Goal: Book appointment/travel/reservation

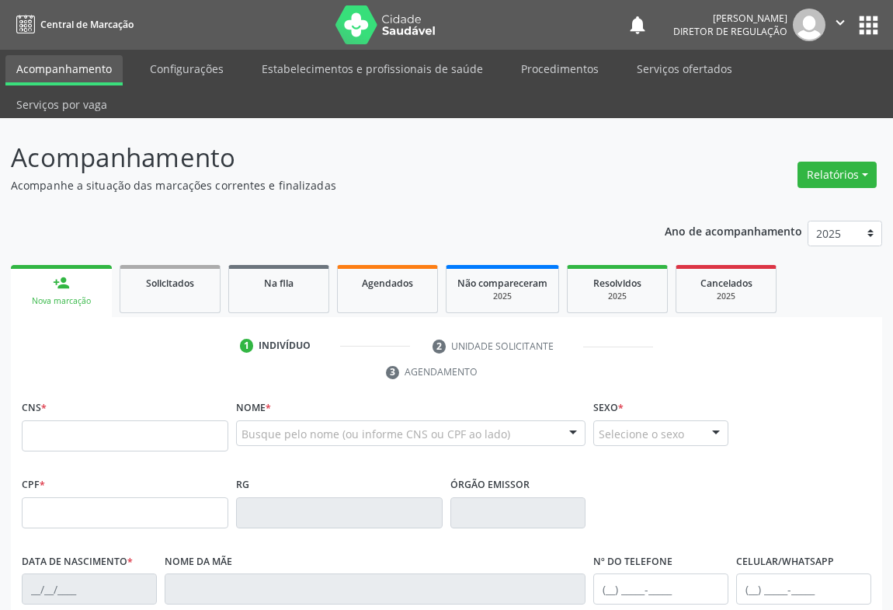
click at [102, 420] on input "text" at bounding box center [125, 435] width 207 height 31
type input "705 0040 2910 0053"
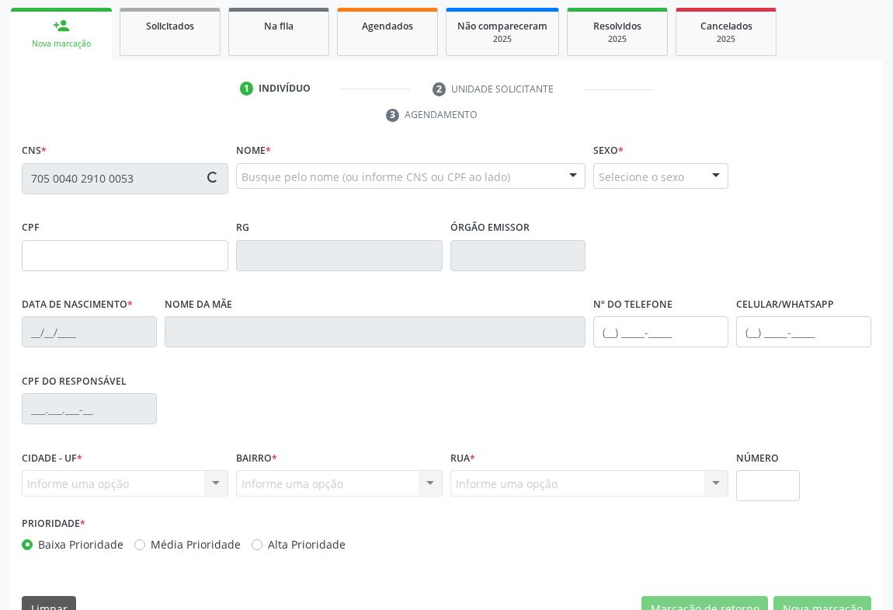
type input "[DATE]"
type input "[PERSON_NAME]"
type input "[PHONE_NUMBER]"
type input "S/N"
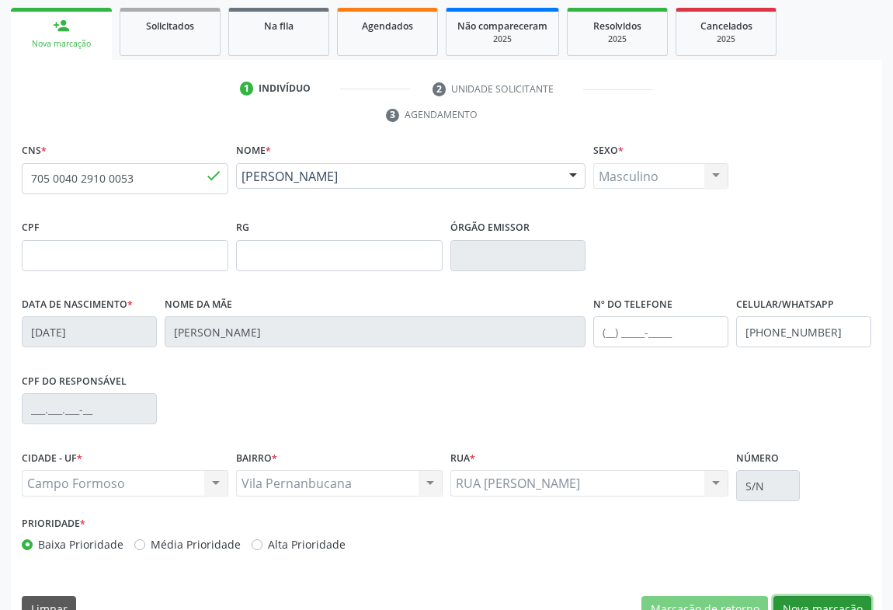
click at [833, 596] on button "Nova marcação" at bounding box center [823, 609] width 98 height 26
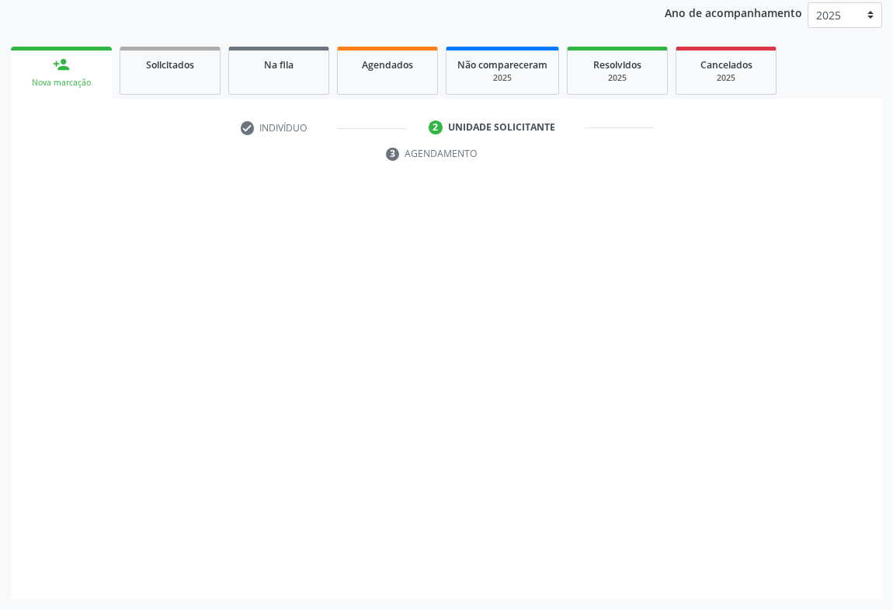
scroll to position [185, 0]
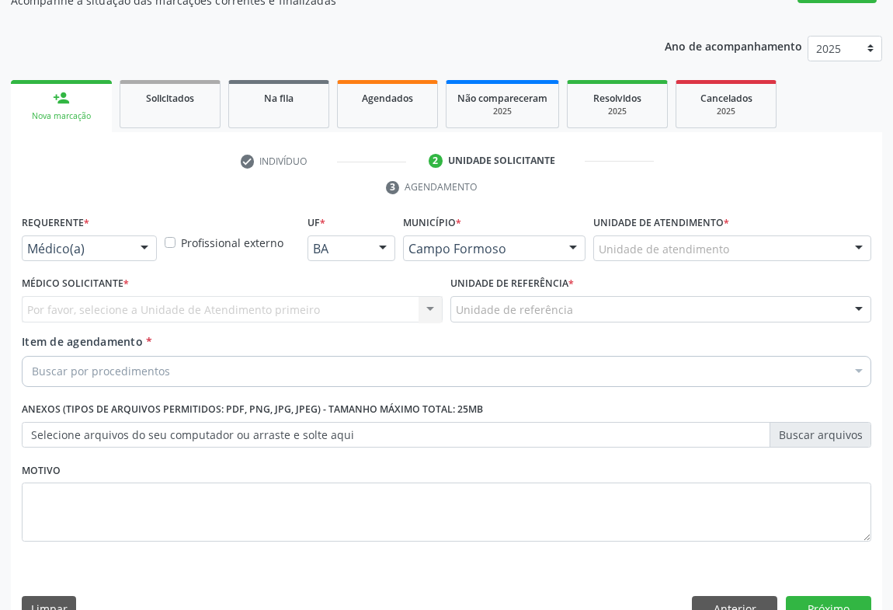
click at [155, 236] on div at bounding box center [144, 249] width 23 height 26
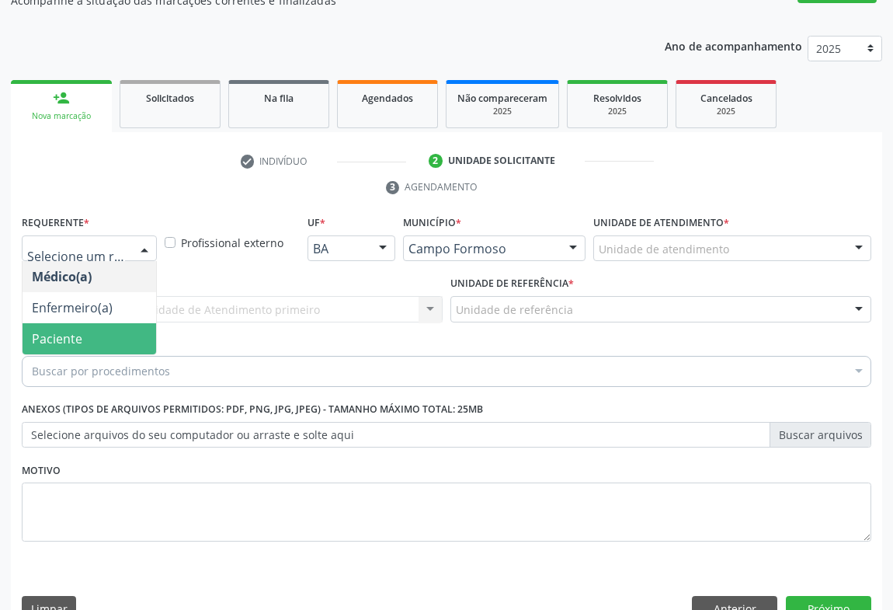
drag, startPoint x: 84, startPoint y: 294, endPoint x: 217, endPoint y: 277, distance: 133.9
click at [85, 323] on span "Paciente" at bounding box center [90, 338] width 134 height 31
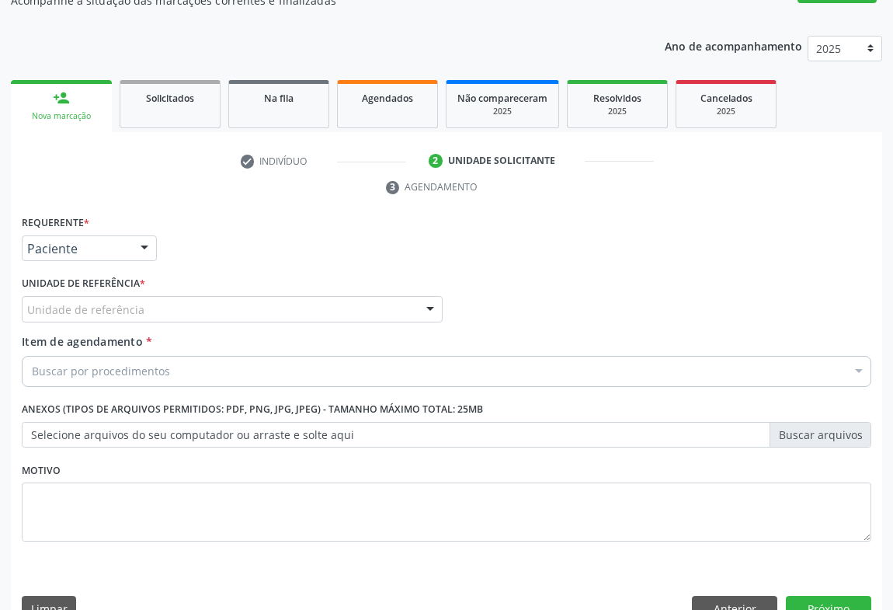
click at [218, 296] on div "Unidade de referência" at bounding box center [232, 309] width 421 height 26
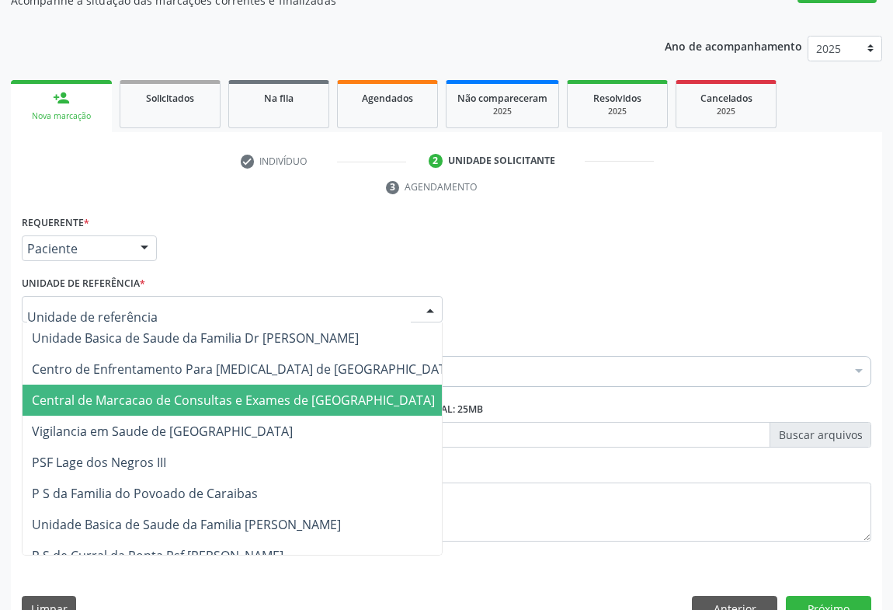
click at [211, 385] on span "Central de Marcacao de Consultas e Exames de [GEOGRAPHIC_DATA]" at bounding box center [245, 400] width 444 height 31
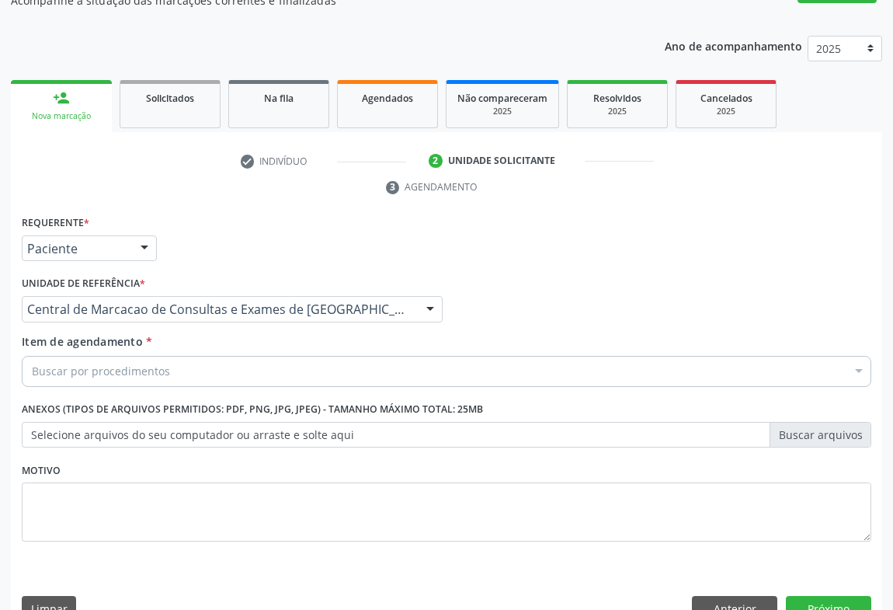
click at [226, 356] on div "Buscar por procedimentos" at bounding box center [447, 371] width 850 height 31
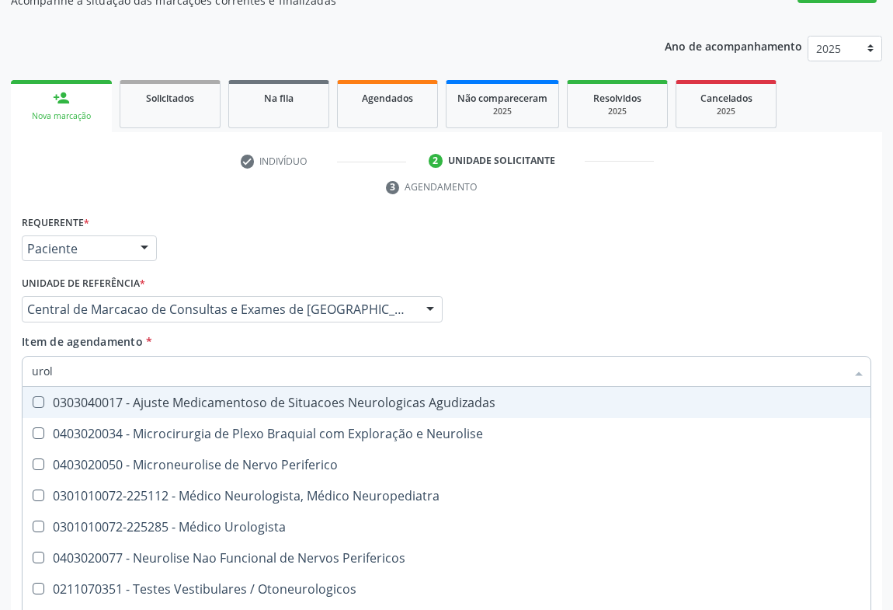
type input "urolo"
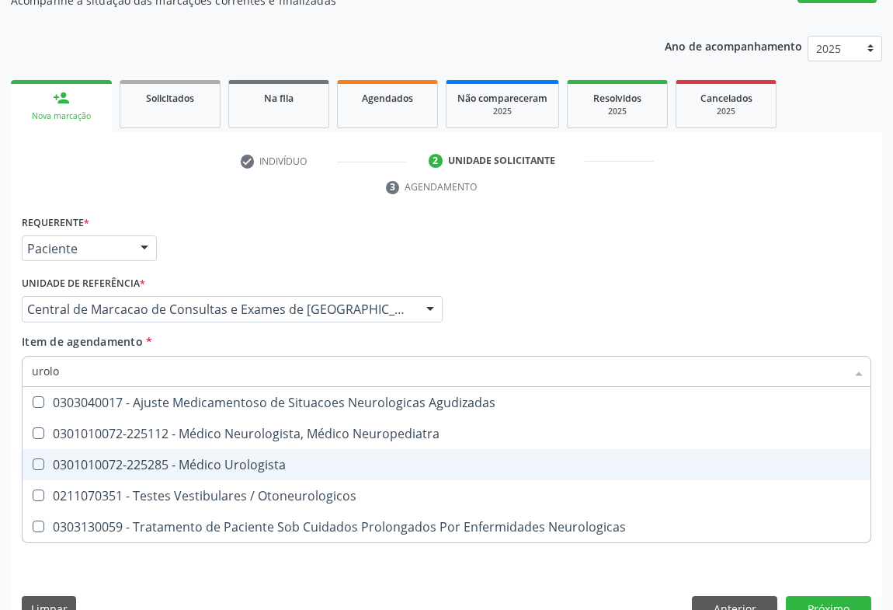
click at [249, 458] on div "0301010072-225285 - Médico Urologista" at bounding box center [447, 464] width 830 height 12
checkbox Urologista "true"
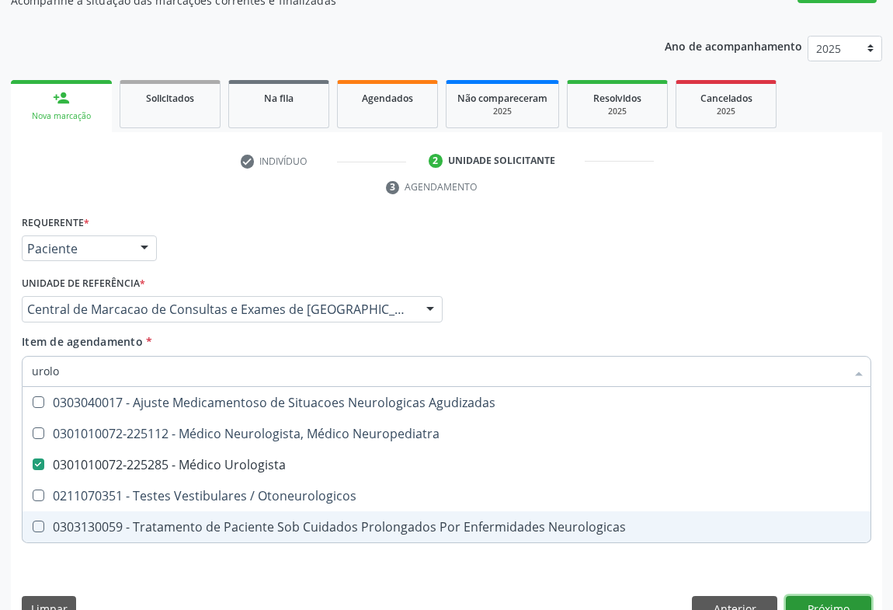
click at [802, 575] on div "Requerente * Paciente Médico(a) Enfermeiro(a) Paciente Nenhum resultado encontr…" at bounding box center [447, 422] width 872 height 422
checkbox Neuropediatra "true"
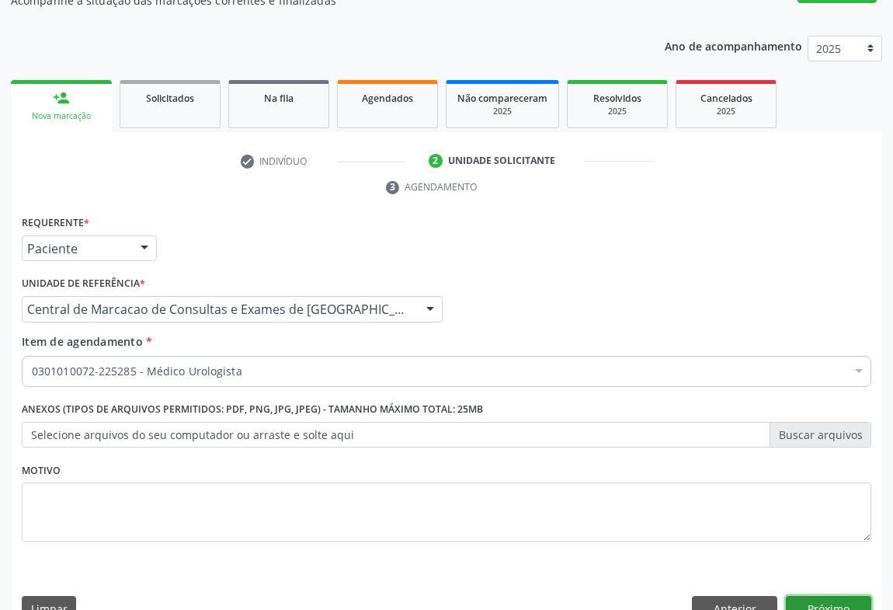
click at [810, 596] on button "Próximo" at bounding box center [828, 609] width 85 height 26
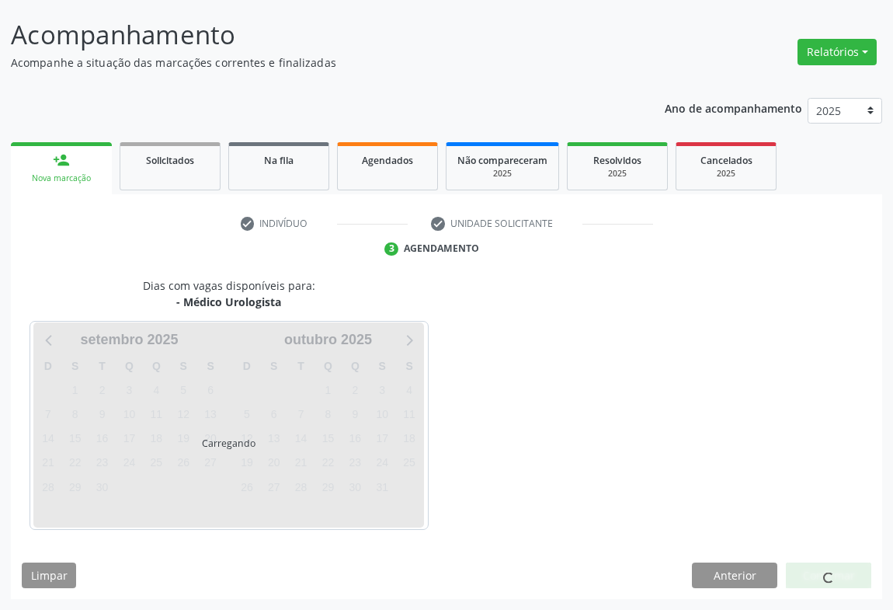
scroll to position [89, 0]
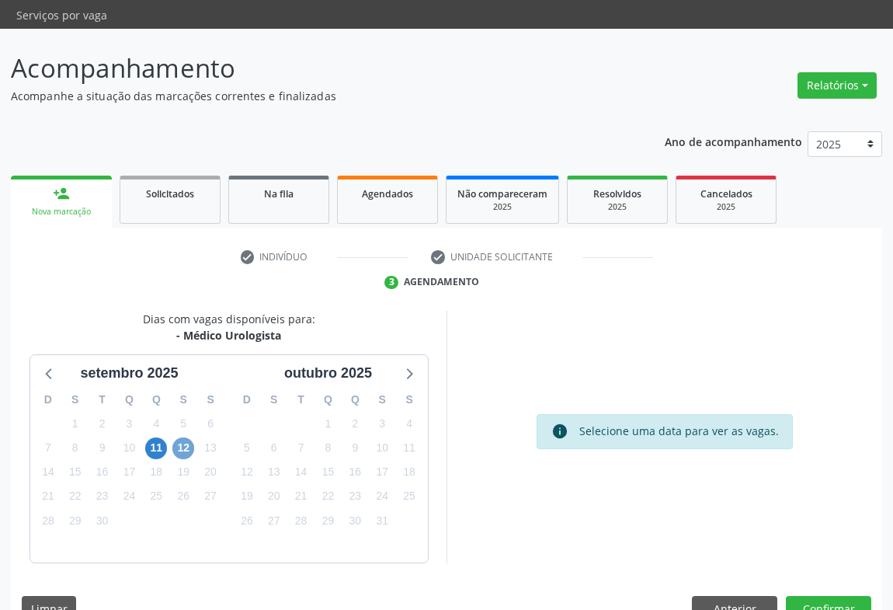
click at [178, 437] on span "12" at bounding box center [183, 448] width 22 height 22
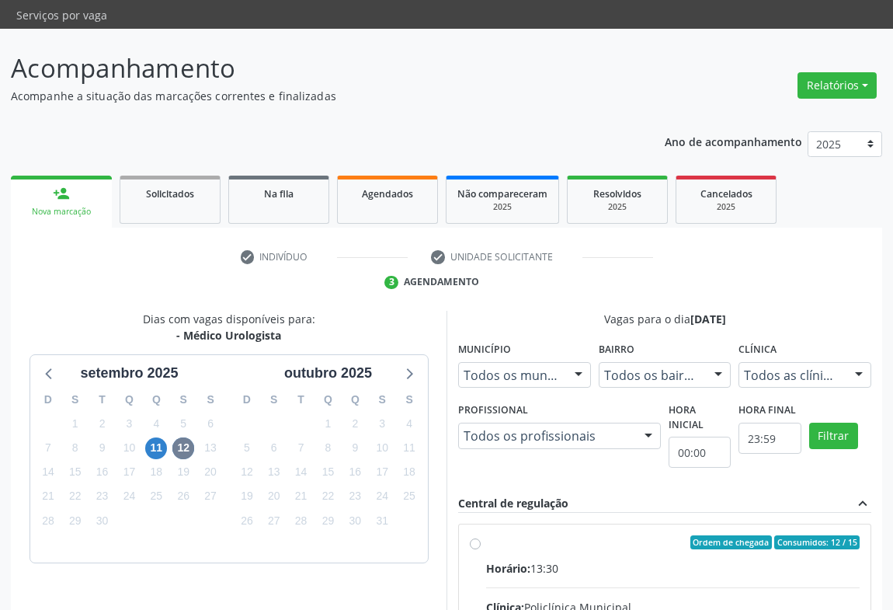
click at [481, 535] on input "Ordem de chegada Consumidos: 12 / 15 Horário: 13:30 Clínica: Policlínica Munici…" at bounding box center [475, 542] width 11 height 14
radio input "true"
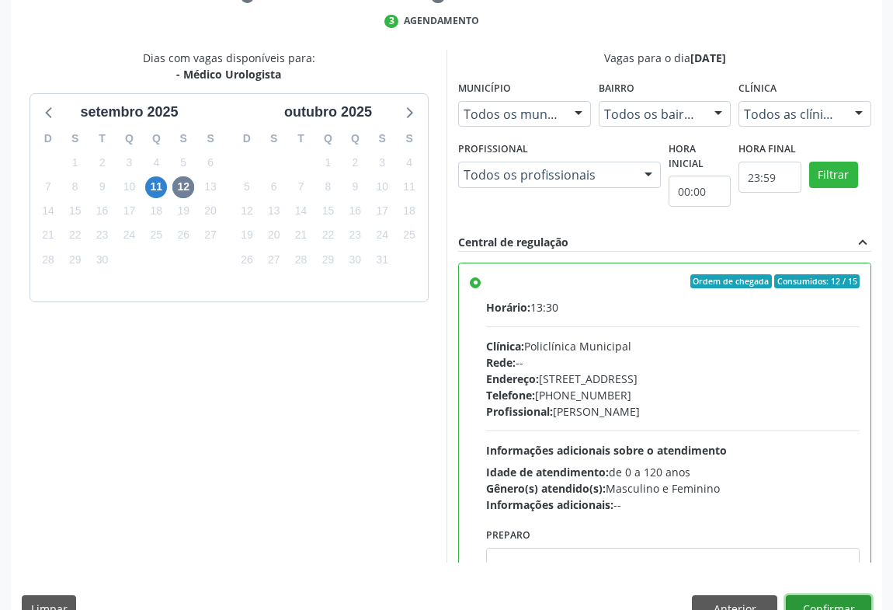
click at [835, 595] on button "Confirmar" at bounding box center [828, 608] width 85 height 26
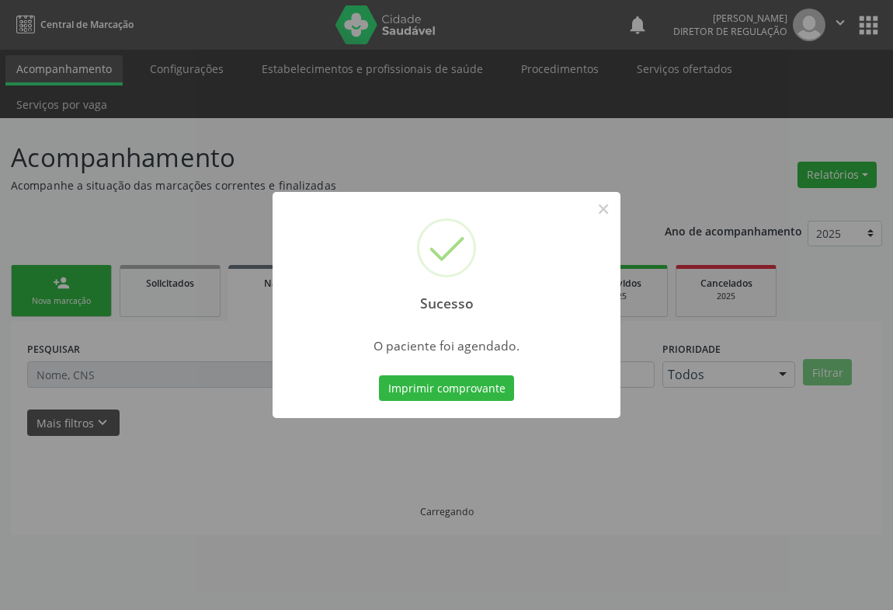
scroll to position [0, 0]
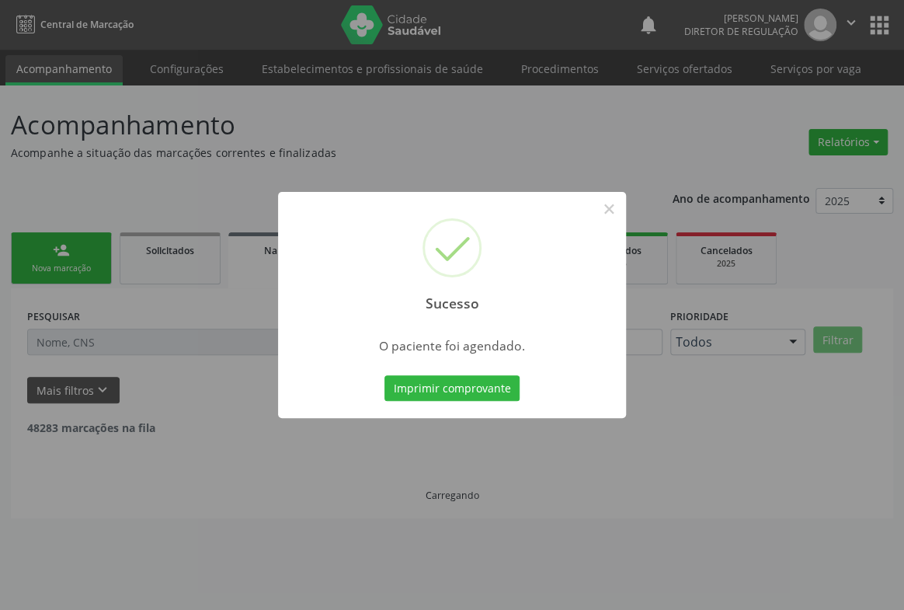
click at [385, 375] on button "Imprimir comprovante" at bounding box center [452, 388] width 135 height 26
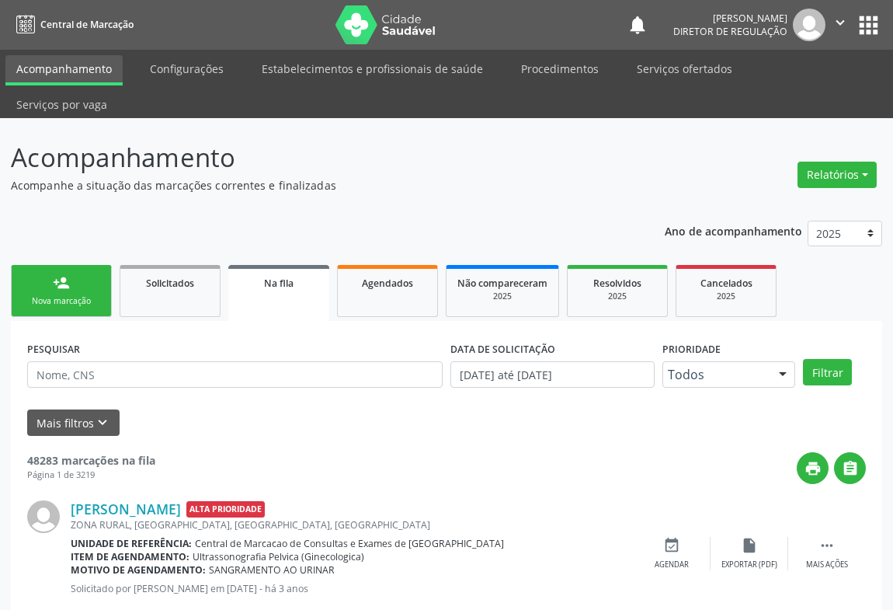
click at [56, 295] on div "Nova marcação" at bounding box center [62, 301] width 78 height 12
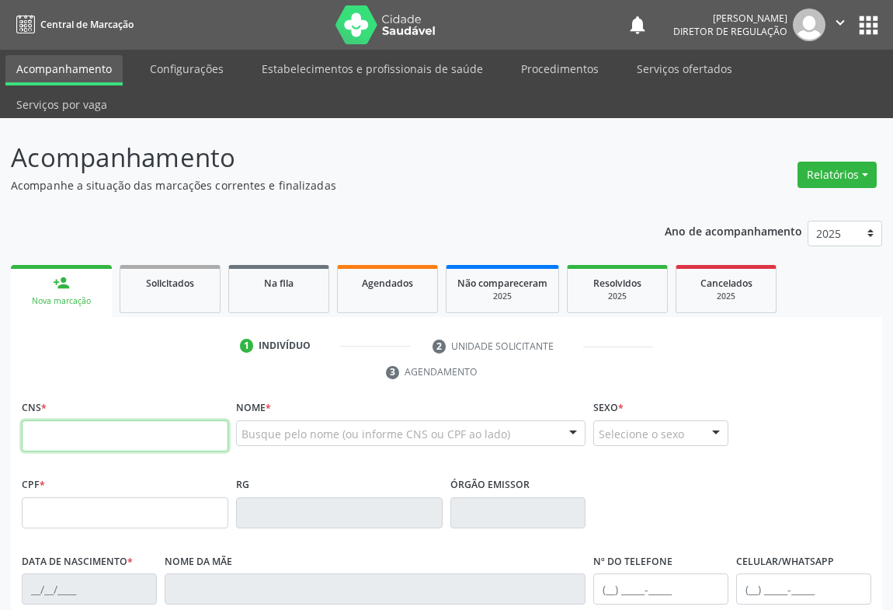
click at [151, 420] on input "text" at bounding box center [125, 435] width 207 height 31
type input "704 3045 9069 9596"
type input "[DATE]"
type input "S/N"
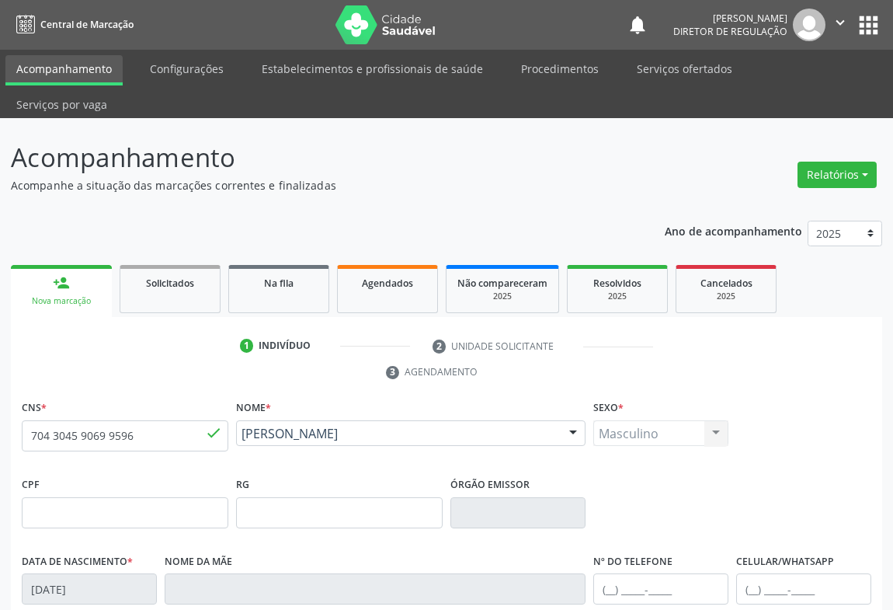
scroll to position [257, 0]
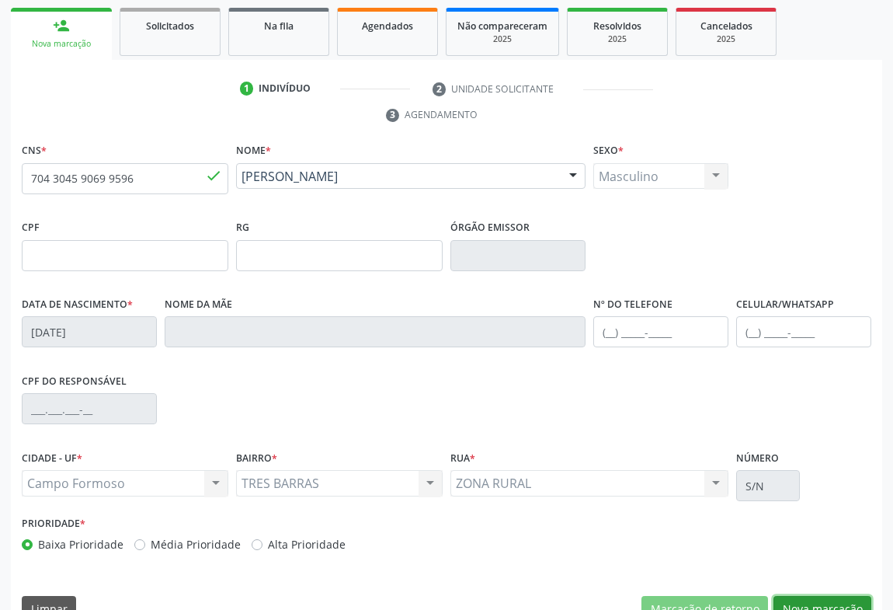
click at [791, 596] on button "Nova marcação" at bounding box center [823, 609] width 98 height 26
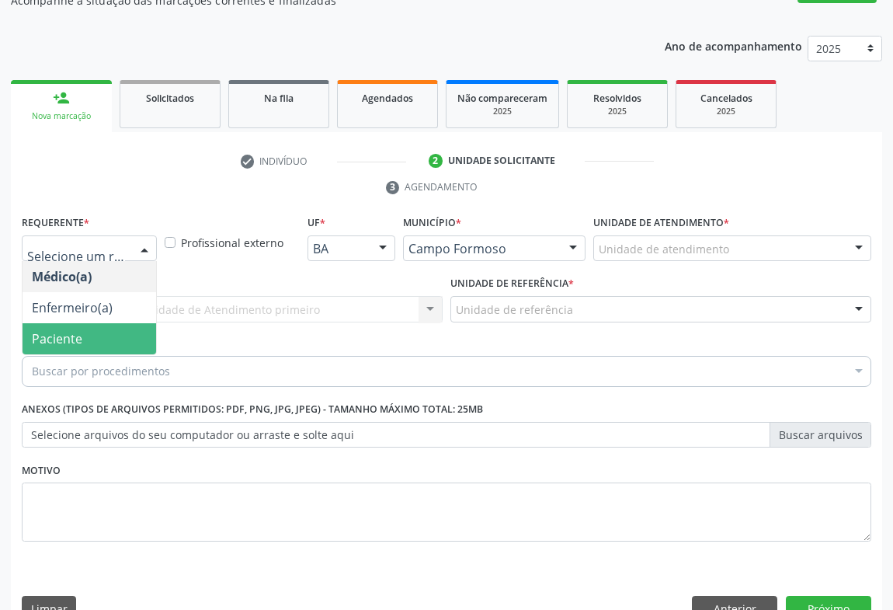
click at [107, 323] on span "Paciente" at bounding box center [90, 338] width 134 height 31
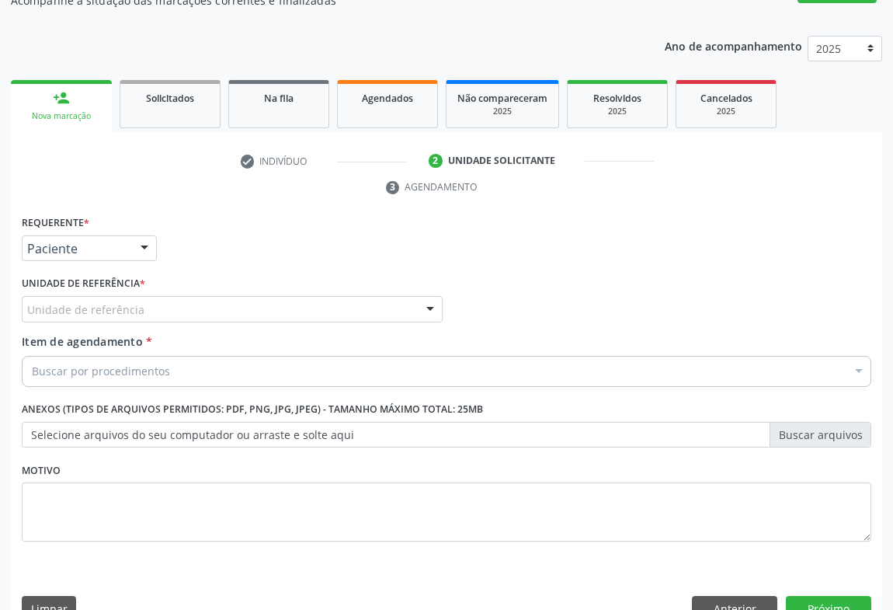
drag, startPoint x: 229, startPoint y: 268, endPoint x: 227, endPoint y: 322, distance: 53.6
click at [228, 296] on div "Unidade de referência" at bounding box center [232, 309] width 421 height 26
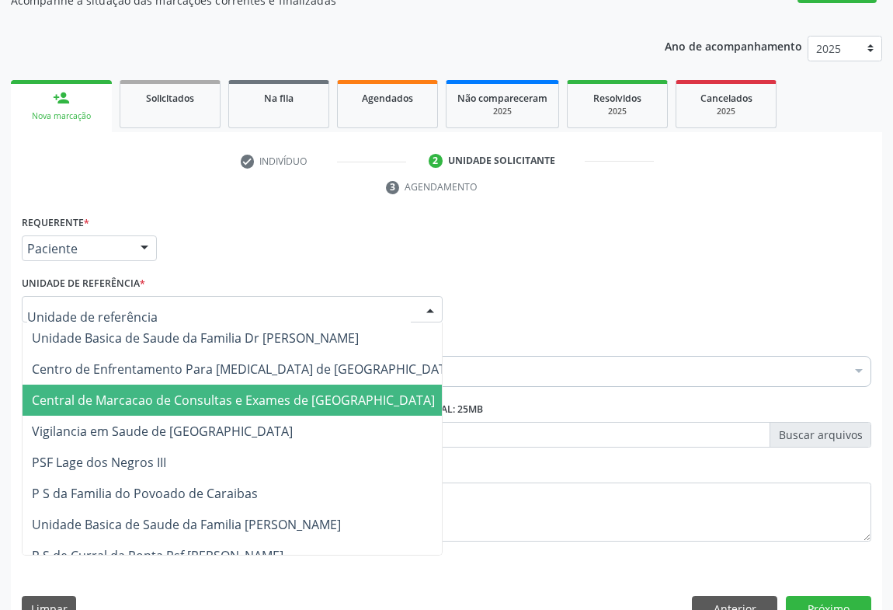
drag, startPoint x: 222, startPoint y: 364, endPoint x: 235, endPoint y: 346, distance: 21.1
click at [224, 392] on span "Central de Marcacao de Consultas e Exames de [GEOGRAPHIC_DATA]" at bounding box center [233, 400] width 403 height 17
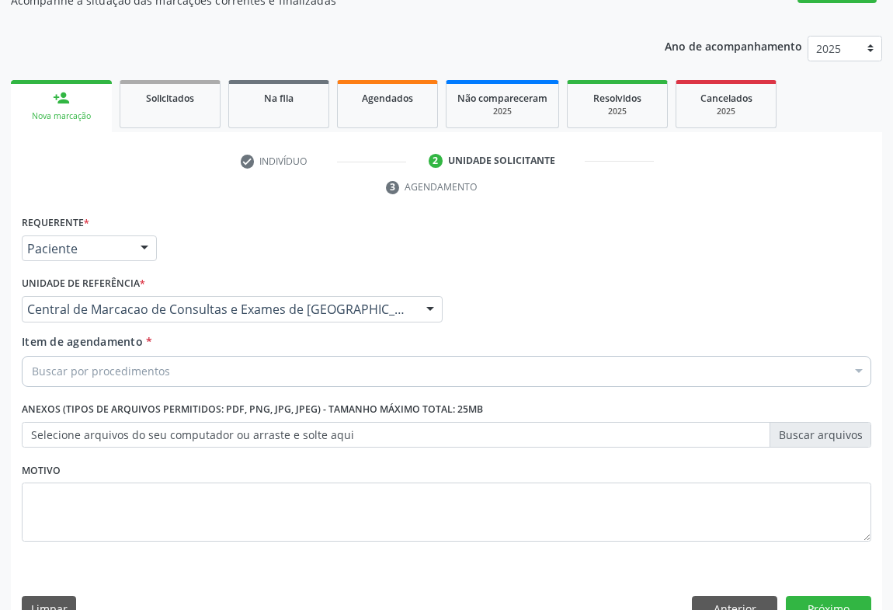
click at [243, 356] on div "Buscar por procedimentos" at bounding box center [447, 371] width 850 height 31
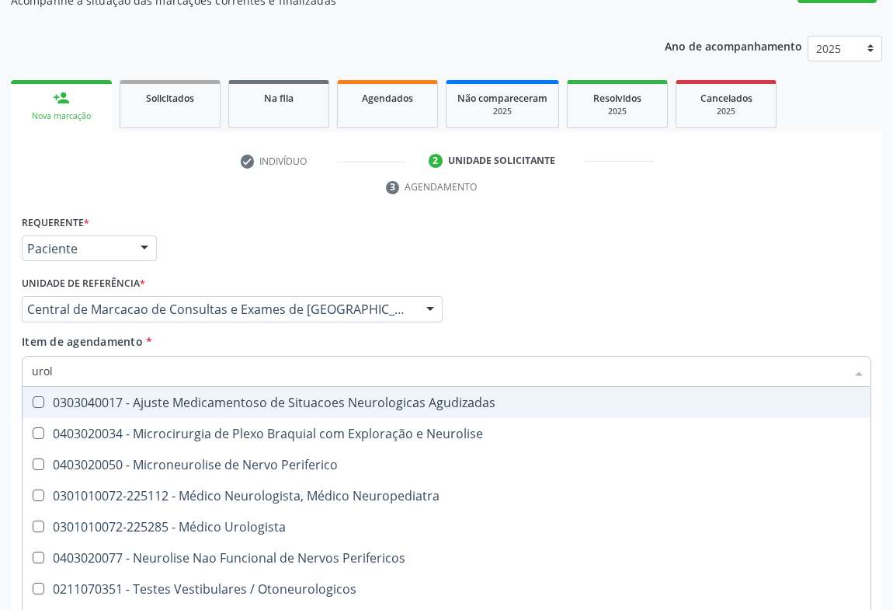
type input "urolo"
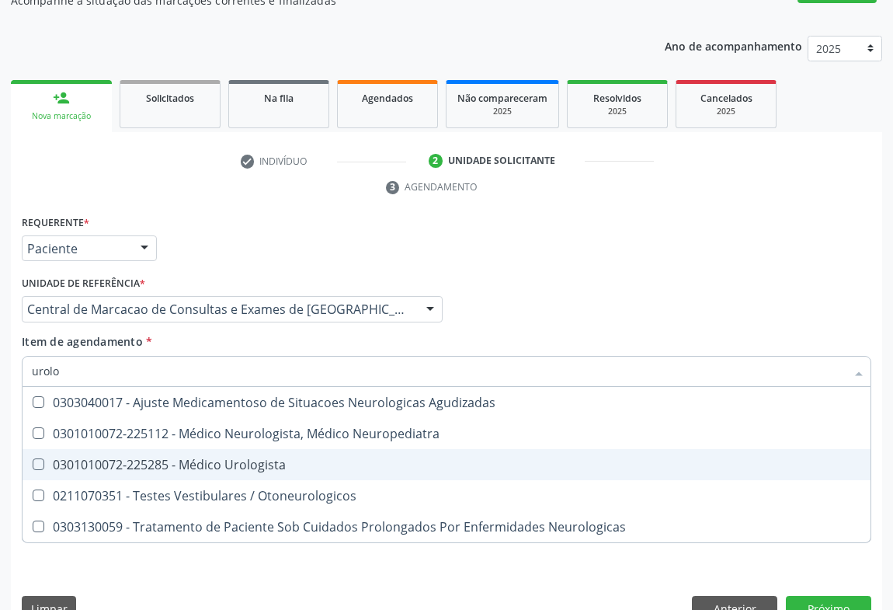
click at [279, 458] on div "0301010072-225285 - Médico Urologista" at bounding box center [447, 464] width 830 height 12
checkbox Urologista "true"
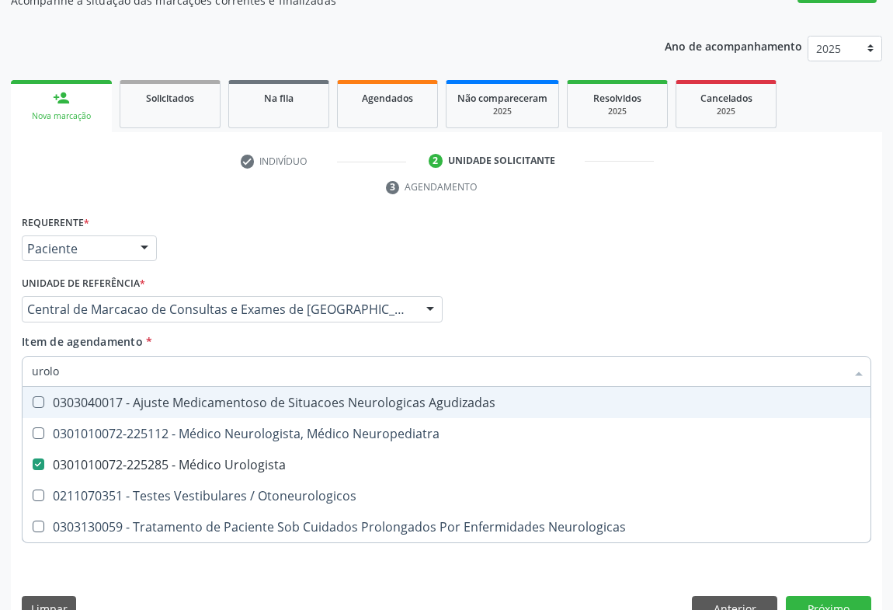
click at [834, 225] on div "Requerente * Paciente Médico(a) Enfermeiro(a) Paciente Nenhum resultado encontr…" at bounding box center [447, 241] width 858 height 61
checkbox Neuropediatra "true"
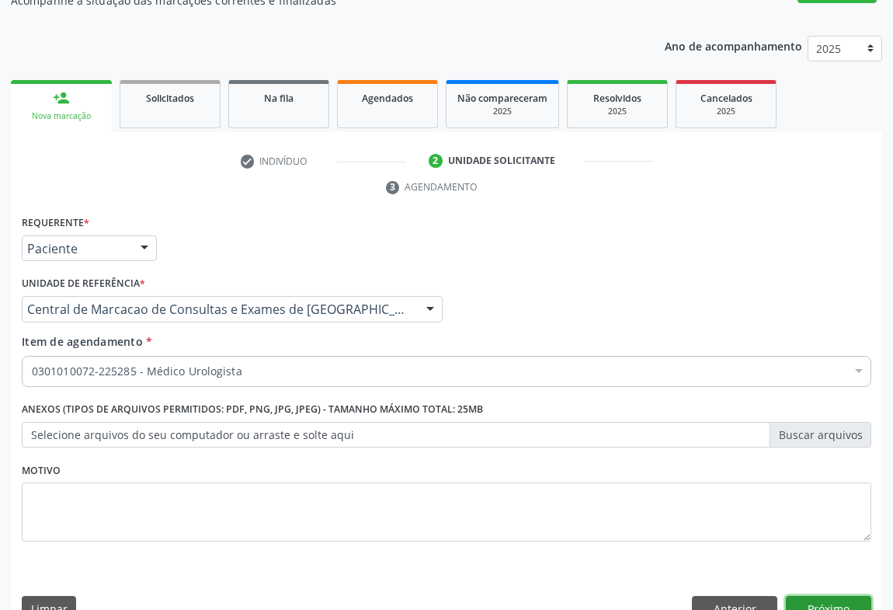
click at [816, 596] on button "Próximo" at bounding box center [828, 609] width 85 height 26
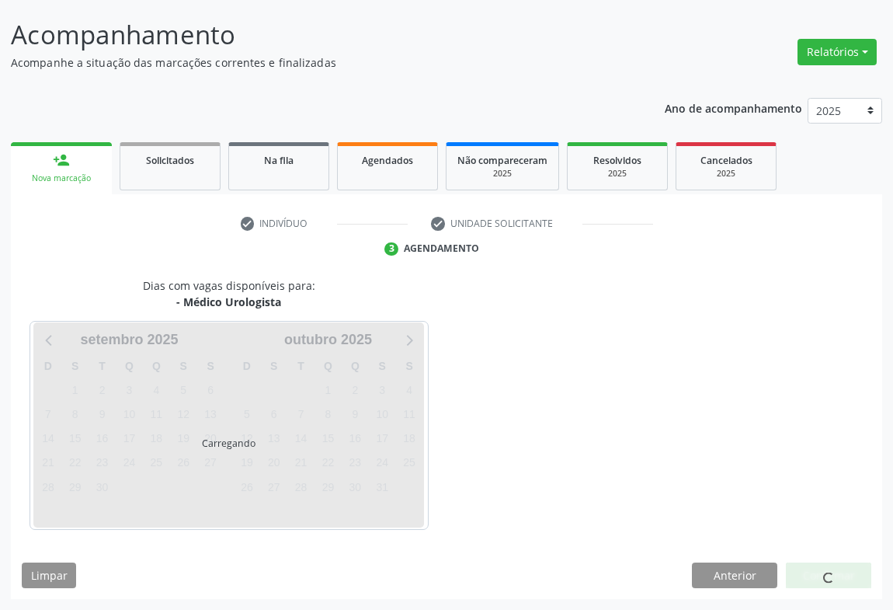
scroll to position [89, 0]
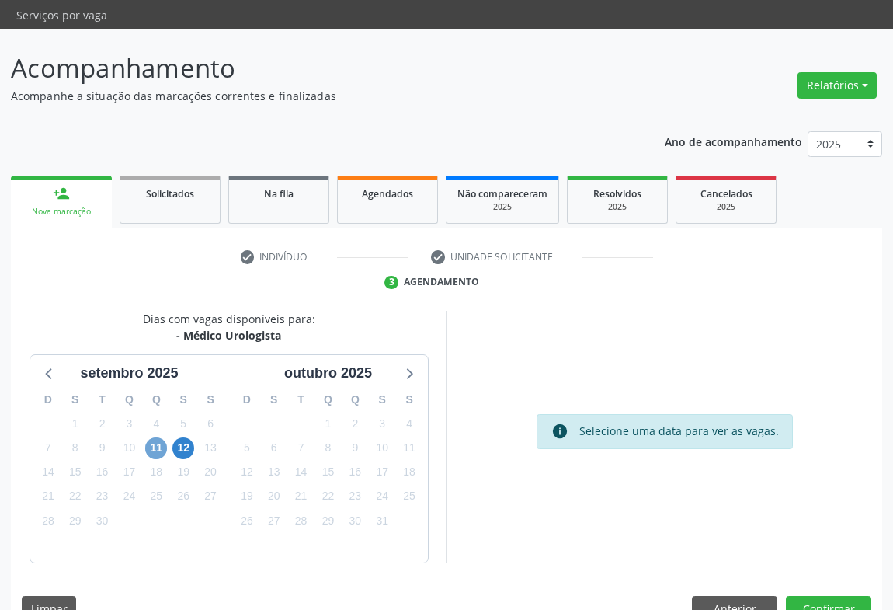
click at [153, 437] on span "11" at bounding box center [156, 448] width 22 height 22
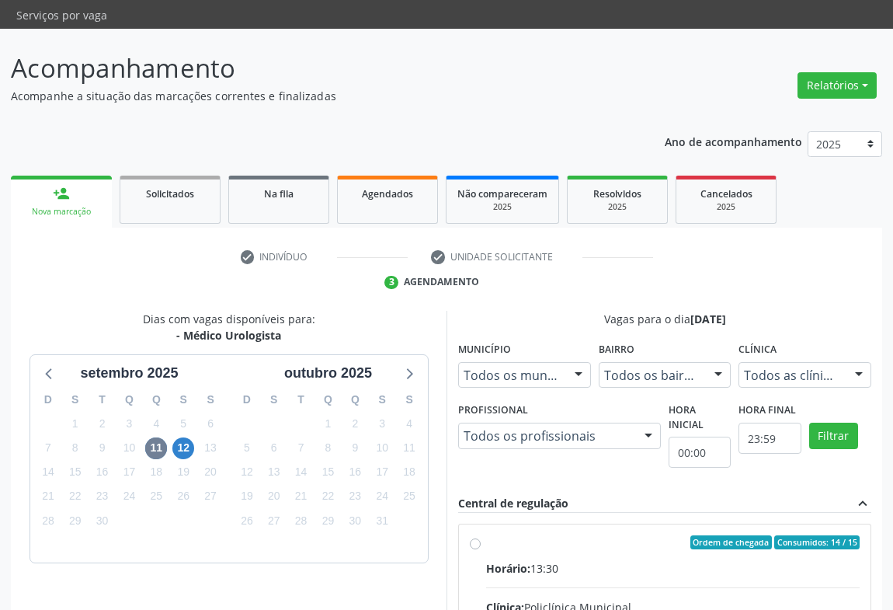
drag, startPoint x: 577, startPoint y: 527, endPoint x: 798, endPoint y: 502, distance: 222.0
click at [579, 560] on div "Horário: 13:30" at bounding box center [673, 568] width 374 height 16
click at [481, 535] on input "Ordem de chegada Consumidos: 14 / 15 Horário: 13:30 Clínica: Policlínica Munici…" at bounding box center [475, 542] width 11 height 14
radio input "true"
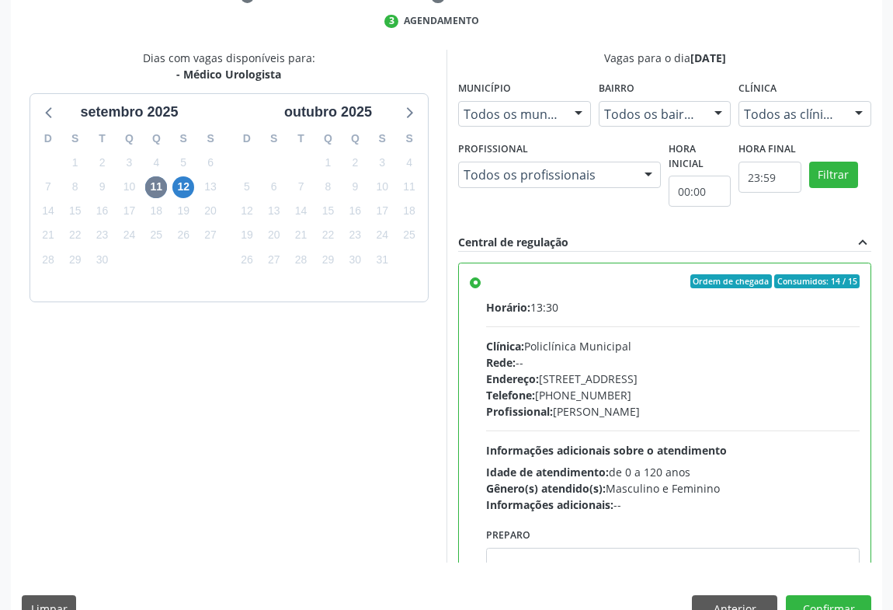
click at [839, 559] on div "Dias com vagas disponíveis para: - Médico Urologista [DATE] D S T Q Q S S 31 1 …" at bounding box center [447, 341] width 872 height 583
click at [839, 595] on button "Confirmar" at bounding box center [828, 608] width 85 height 26
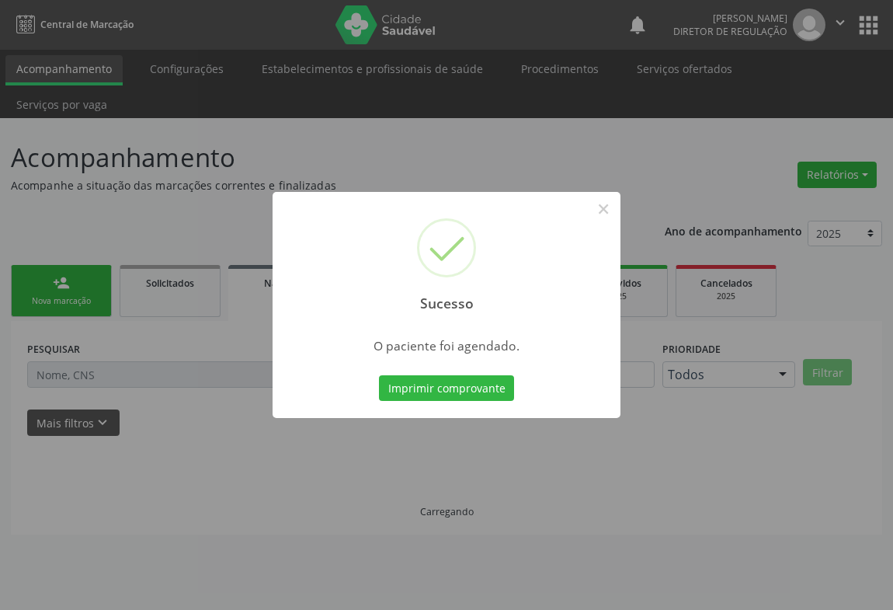
scroll to position [0, 0]
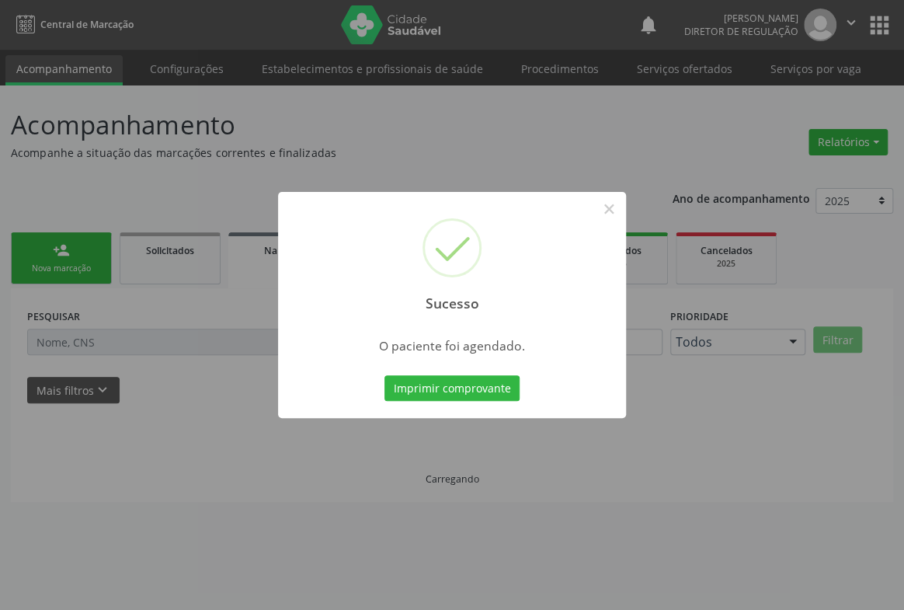
click at [385, 375] on button "Imprimir comprovante" at bounding box center [452, 388] width 135 height 26
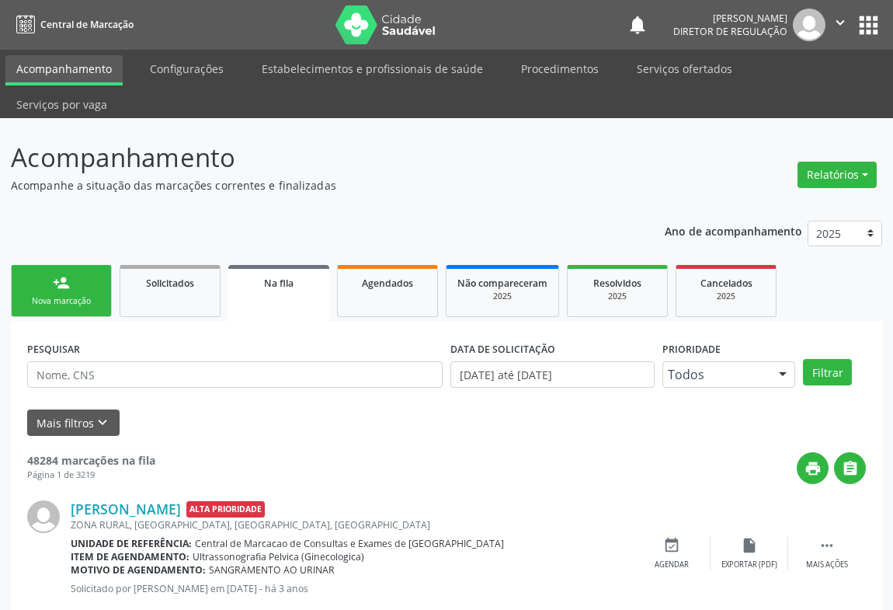
click at [40, 295] on div "Nova marcação" at bounding box center [62, 301] width 78 height 12
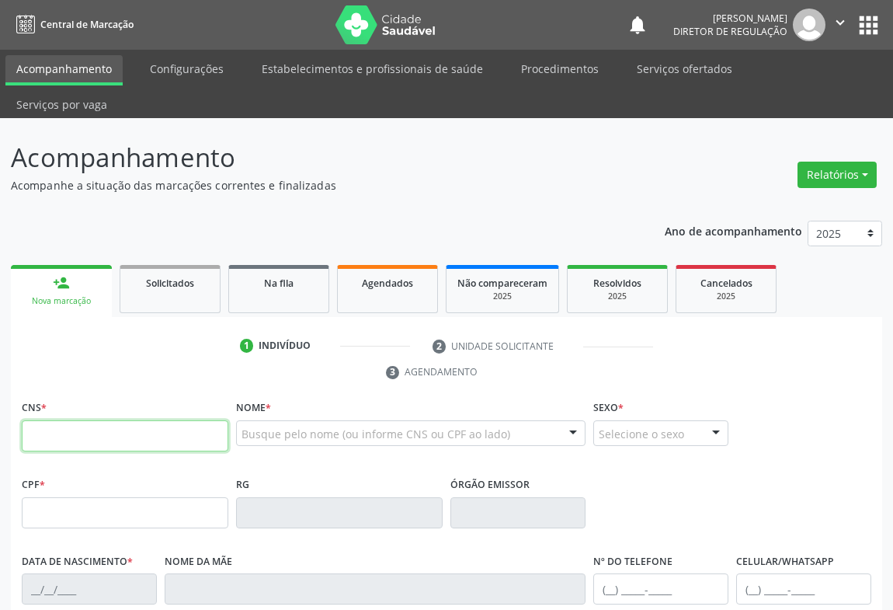
click at [82, 420] on input "text" at bounding box center [125, 435] width 207 height 31
type input "702 6037 7750 6341"
type input "0503348597"
type input "SP"
type input "[DATE]"
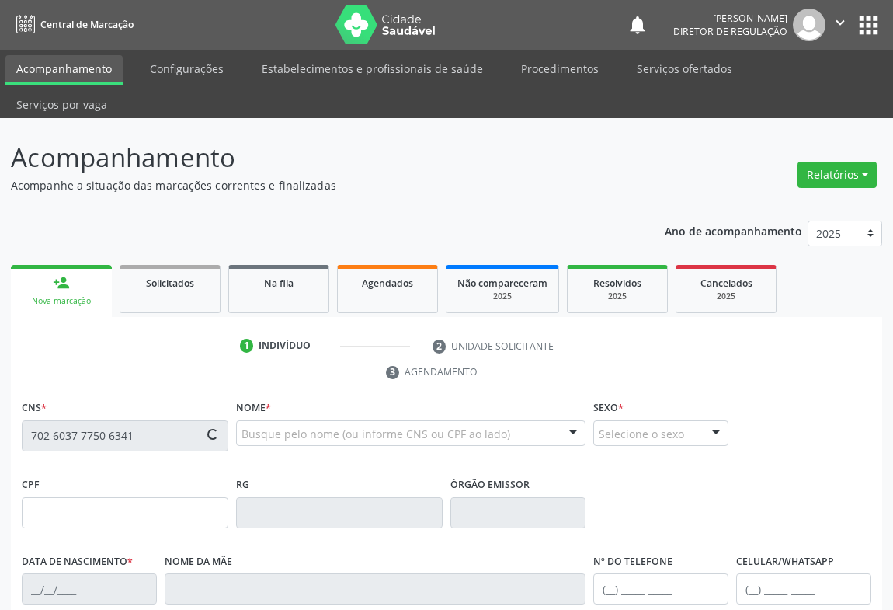
type input "[PERSON_NAME]"
type input "[PHONE_NUMBER]"
type input "314.710.055-34"
type input "SN"
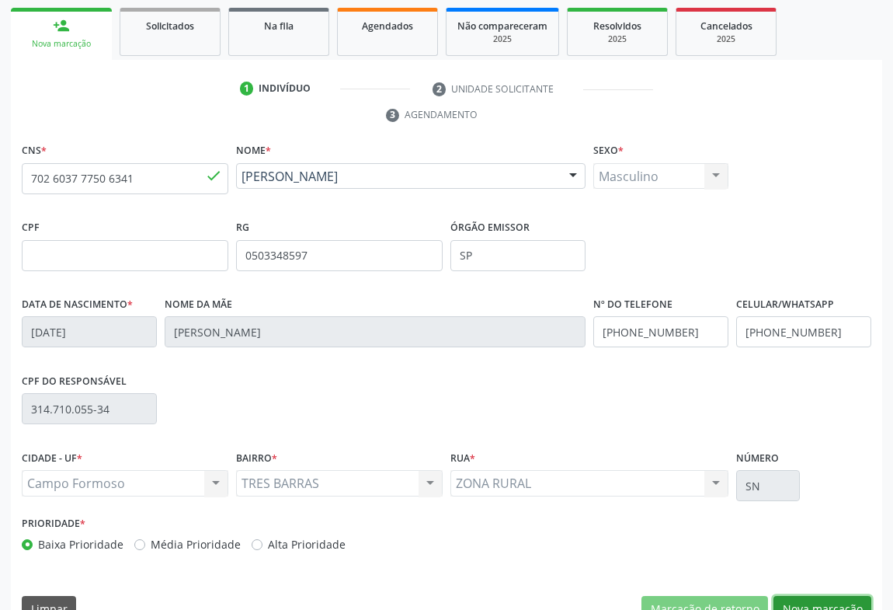
click at [802, 596] on button "Nova marcação" at bounding box center [823, 609] width 98 height 26
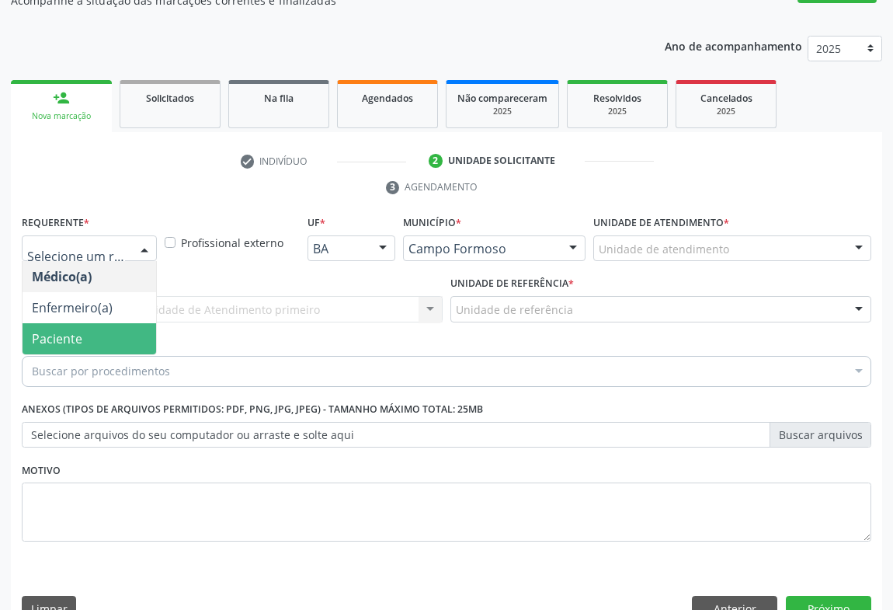
click at [99, 323] on span "Paciente" at bounding box center [90, 338] width 134 height 31
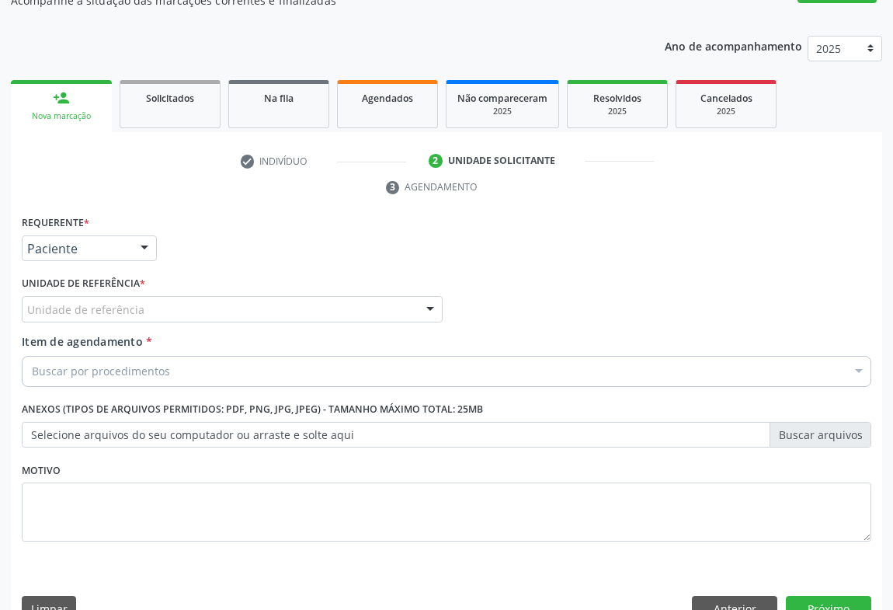
click at [233, 296] on div "Unidade de referência" at bounding box center [232, 309] width 421 height 26
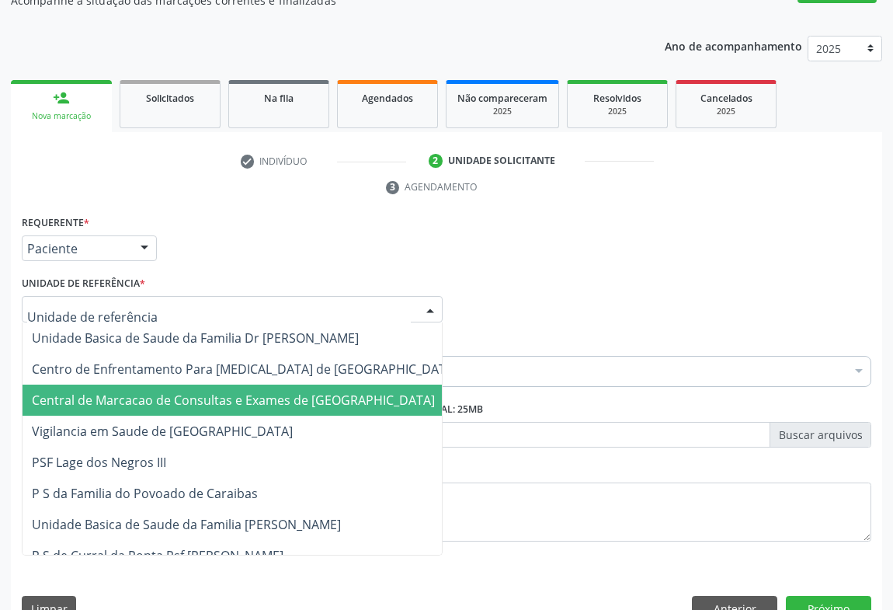
drag, startPoint x: 228, startPoint y: 367, endPoint x: 251, endPoint y: 356, distance: 26.1
click at [228, 392] on span "Central de Marcacao de Consultas e Exames de [GEOGRAPHIC_DATA]" at bounding box center [233, 400] width 403 height 17
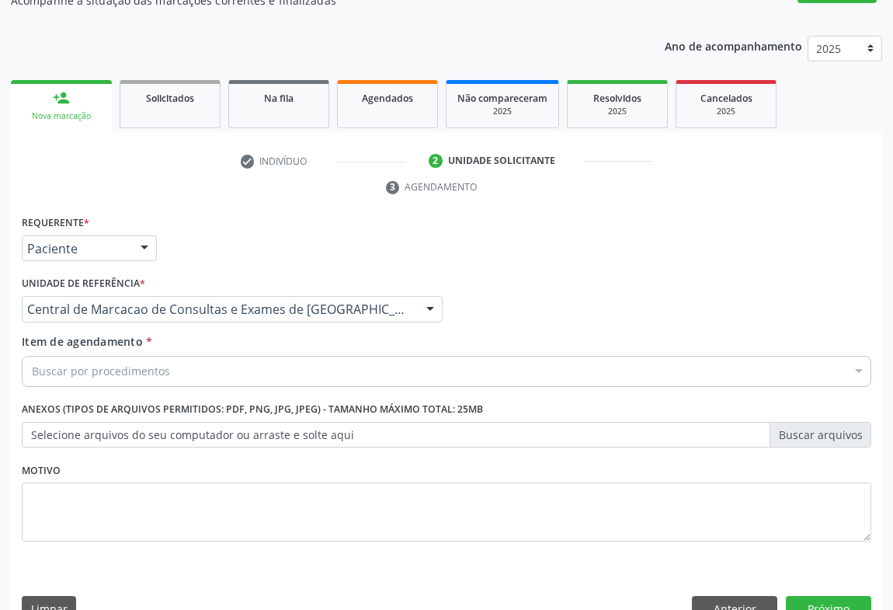
click at [252, 356] on div "Item de agendamento * Buscar por procedimentos Selecionar todos 0202040089 - 3X…" at bounding box center [447, 363] width 858 height 60
click at [249, 356] on div "Buscar por procedimentos" at bounding box center [447, 371] width 850 height 31
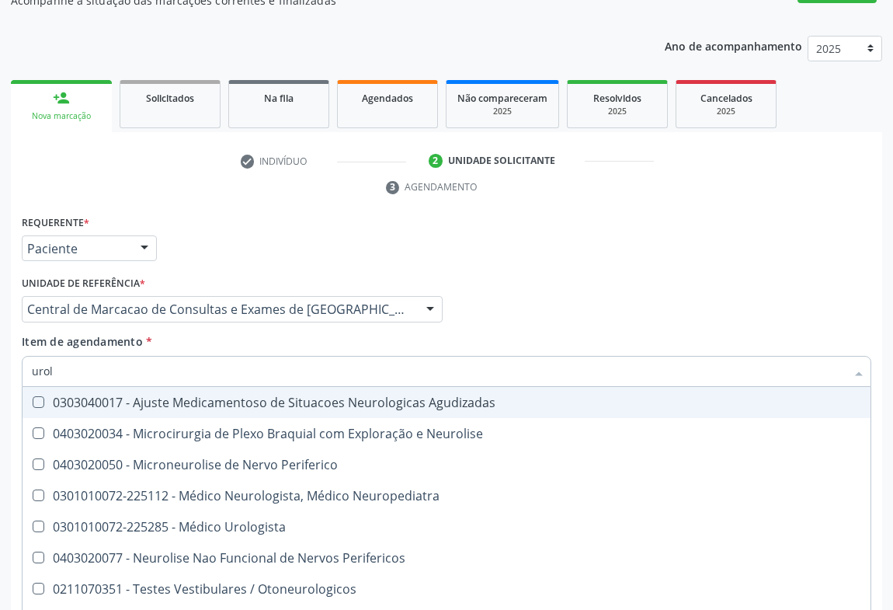
type input "urolo"
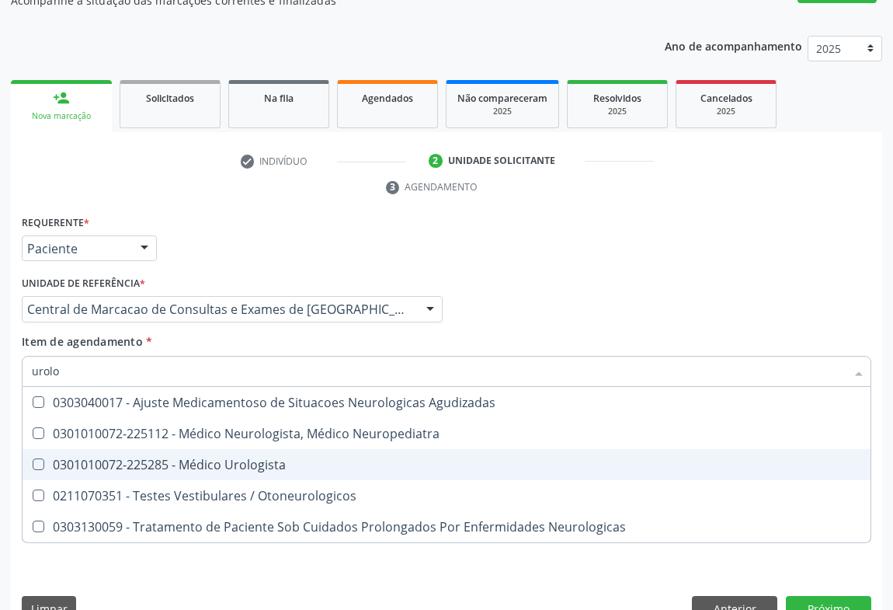
click at [248, 458] on div "0301010072-225285 - Médico Urologista" at bounding box center [447, 464] width 830 height 12
checkbox Urologista "true"
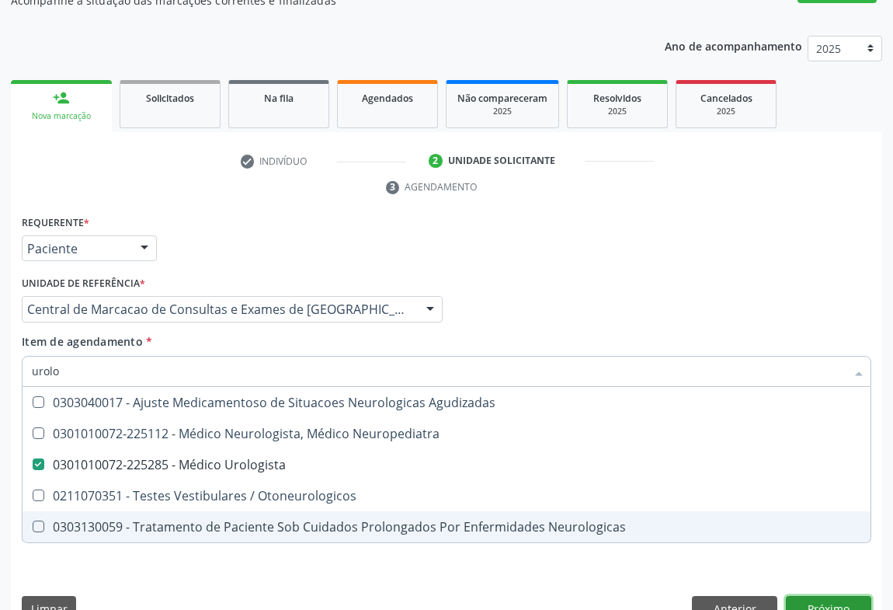
click at [805, 575] on div "Requerente * Paciente Médico(a) Enfermeiro(a) Paciente Nenhum resultado encontr…" at bounding box center [447, 422] width 872 height 422
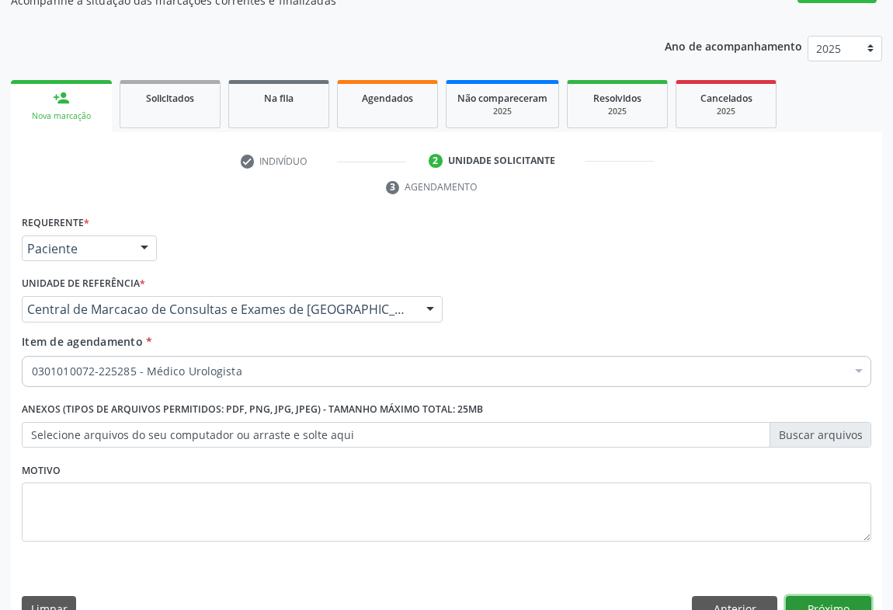
click at [828, 596] on button "Próximo" at bounding box center [828, 609] width 85 height 26
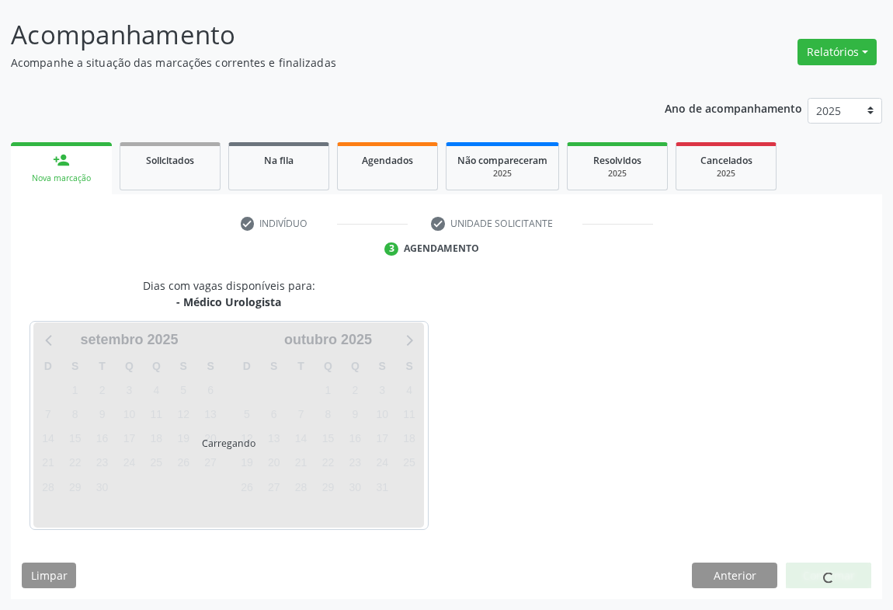
scroll to position [89, 0]
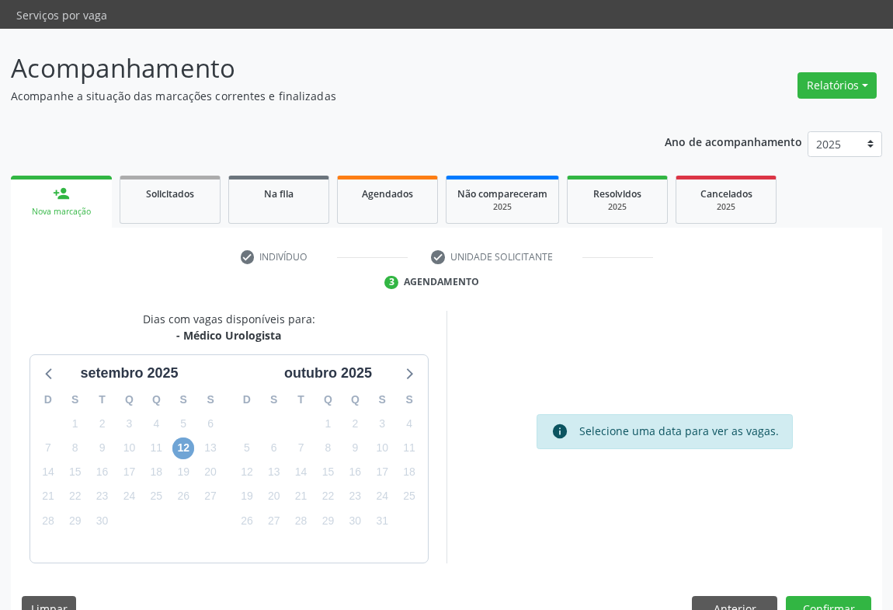
click at [181, 437] on span "12" at bounding box center [183, 448] width 22 height 22
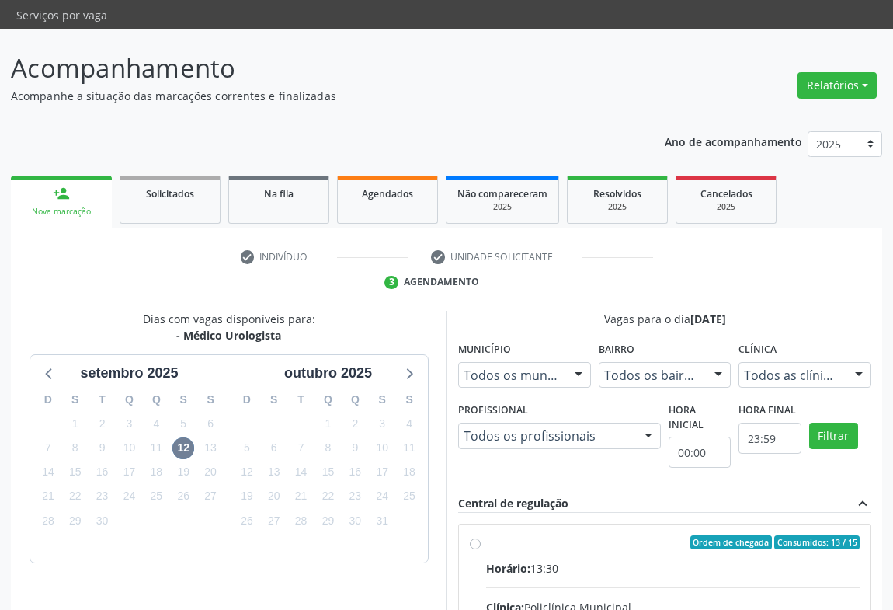
click at [481, 535] on input "Ordem de chegada Consumidos: 13 / 15 Horário: 13:30 Clínica: Policlínica Munici…" at bounding box center [475, 542] width 11 height 14
radio input "true"
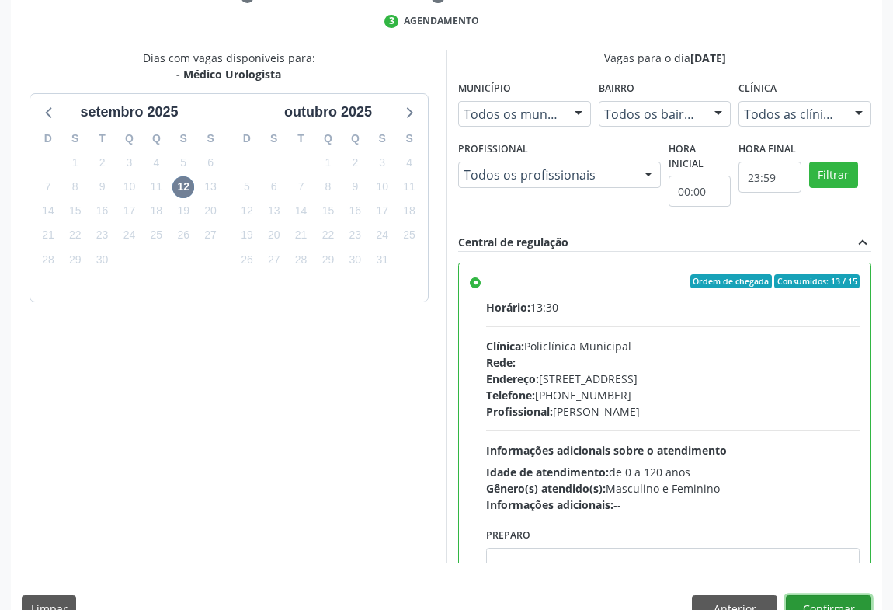
click at [850, 595] on button "Confirmar" at bounding box center [828, 608] width 85 height 26
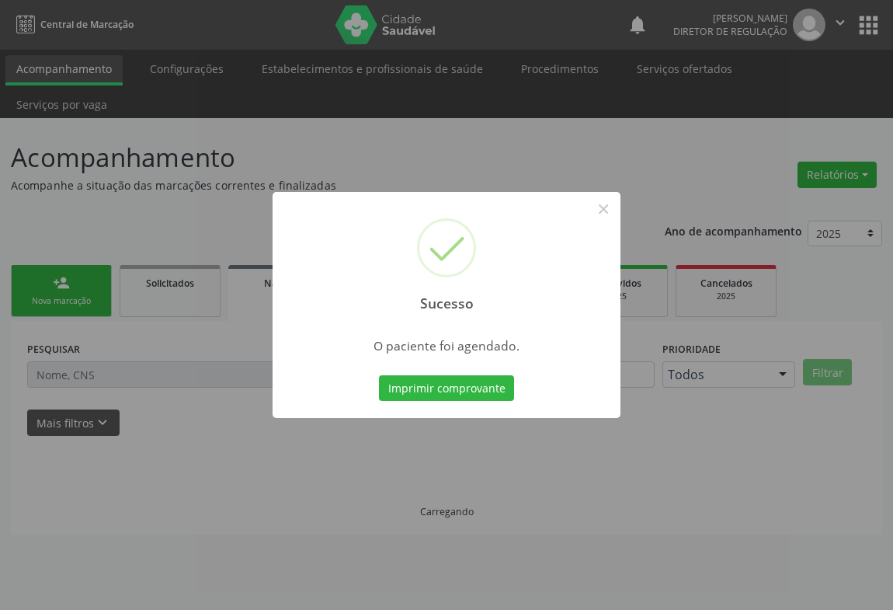
scroll to position [0, 0]
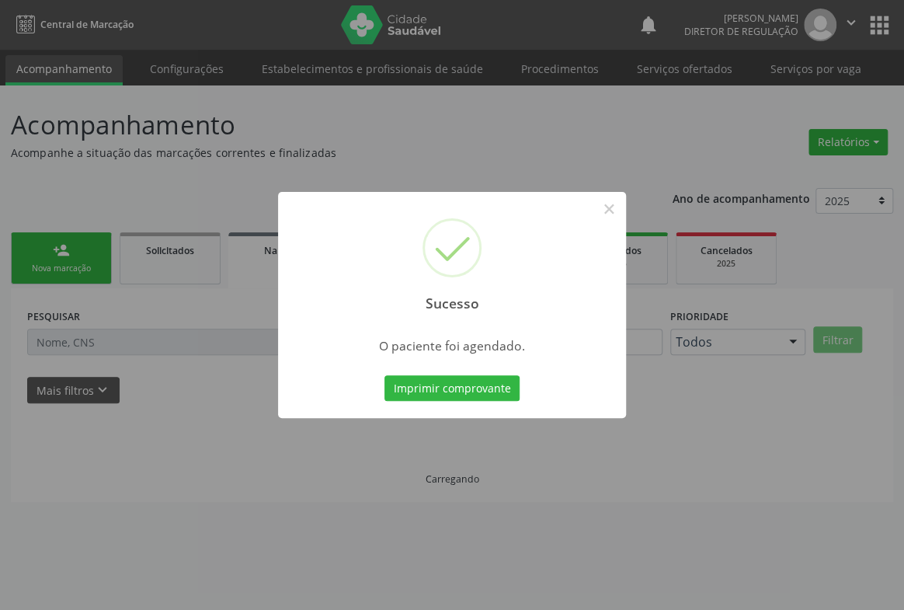
click at [385, 375] on button "Imprimir comprovante" at bounding box center [452, 388] width 135 height 26
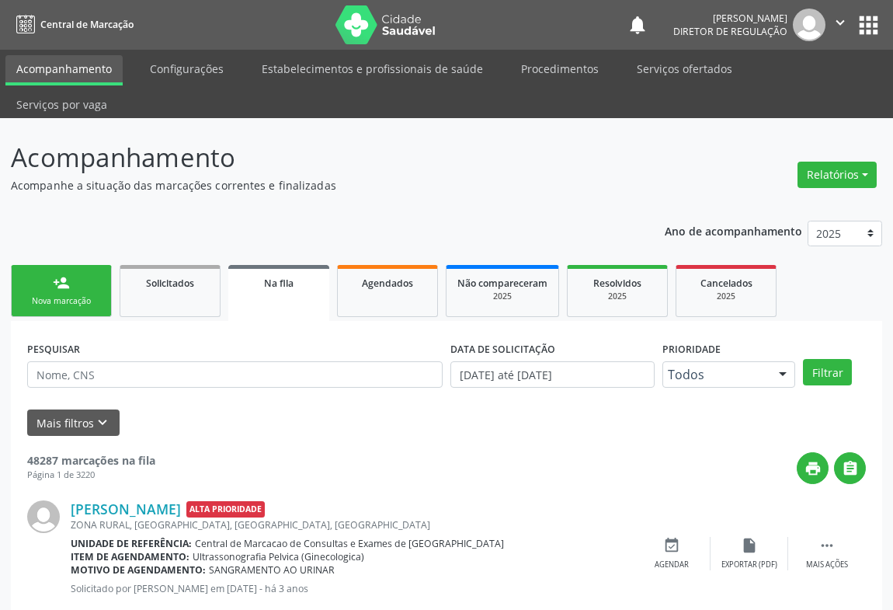
click at [69, 295] on div "Nova marcação" at bounding box center [62, 301] width 78 height 12
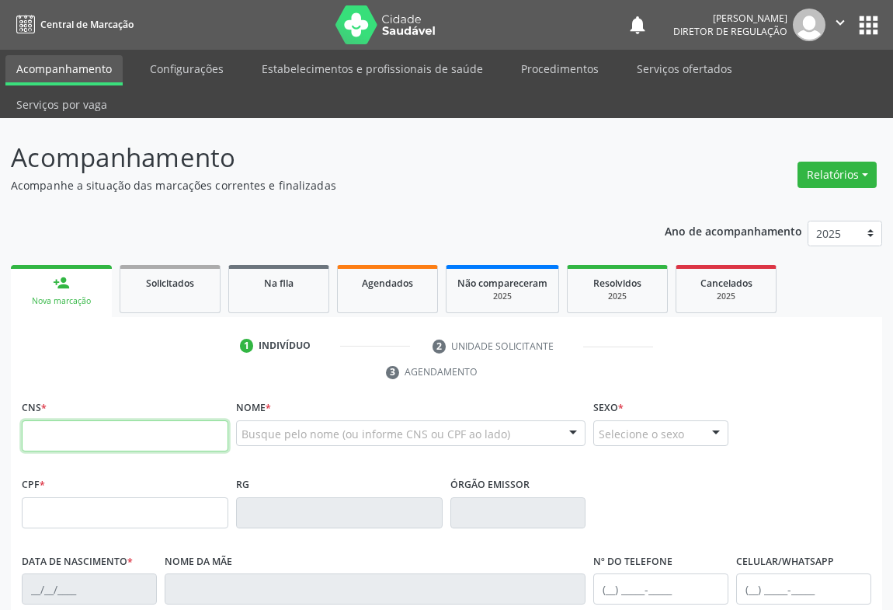
click at [50, 420] on input "text" at bounding box center [125, 435] width 207 height 31
type input "700 6094 5781 8066"
type input "0638982332"
type input "[DATE]"
type input "[PHONE_NUMBER]"
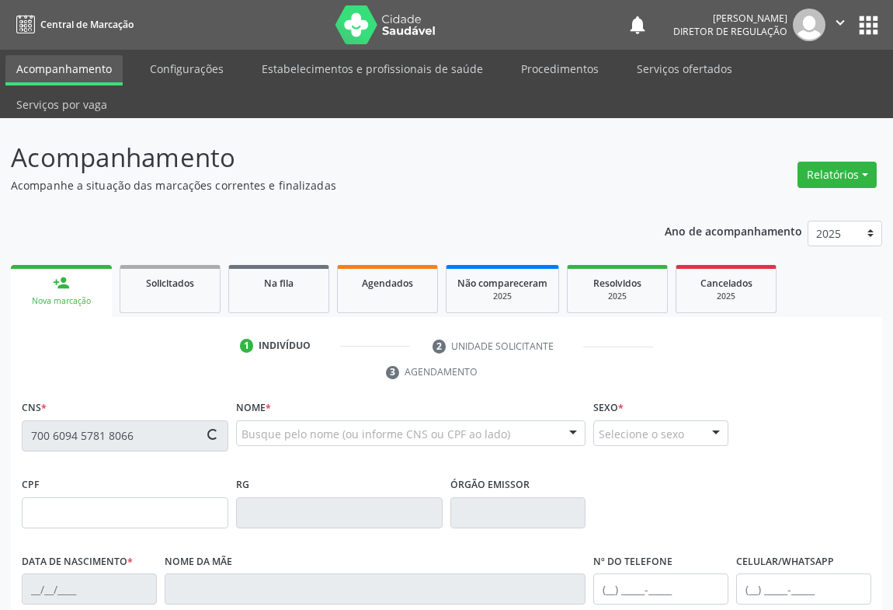
type input "[PHONE_NUMBER]"
type input "638.236.085-68"
type input "108"
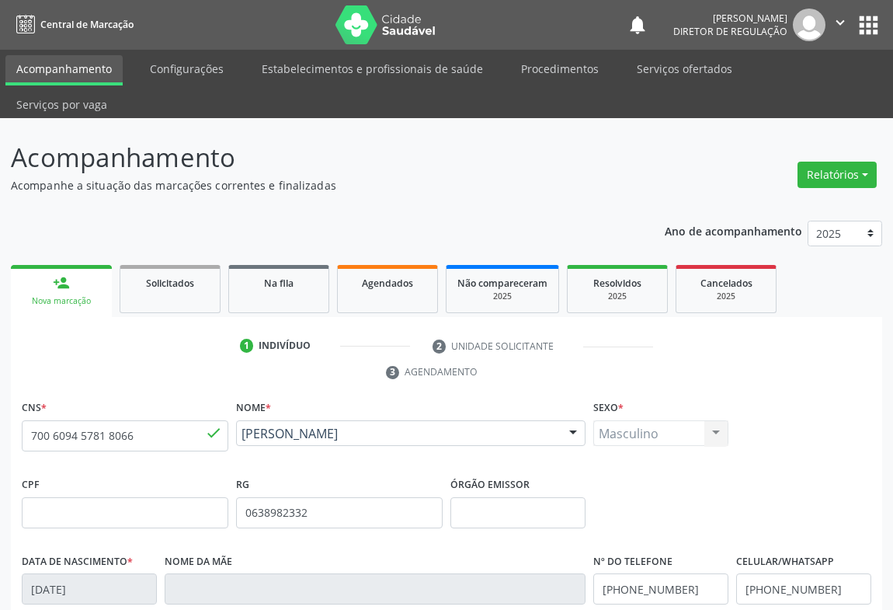
scroll to position [257, 0]
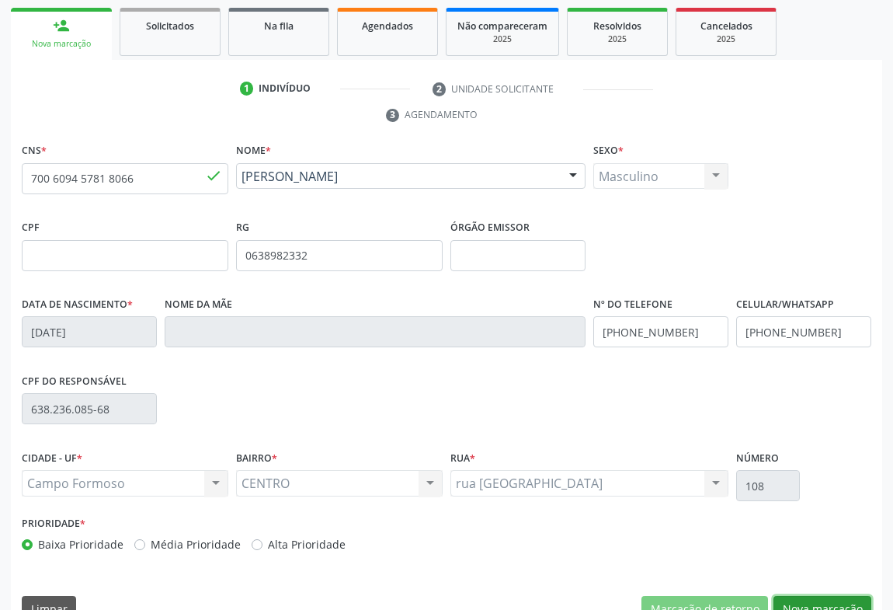
click at [847, 596] on button "Nova marcação" at bounding box center [823, 609] width 98 height 26
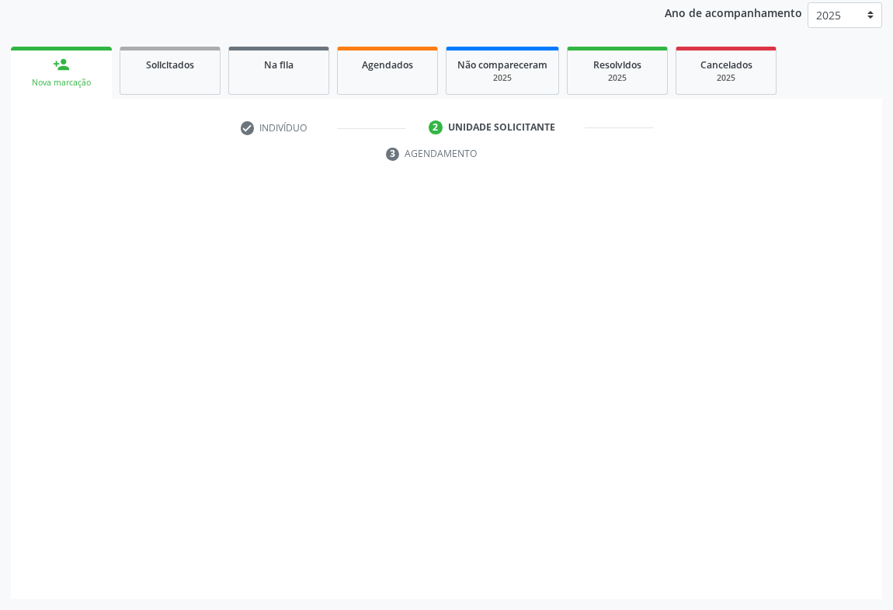
scroll to position [185, 0]
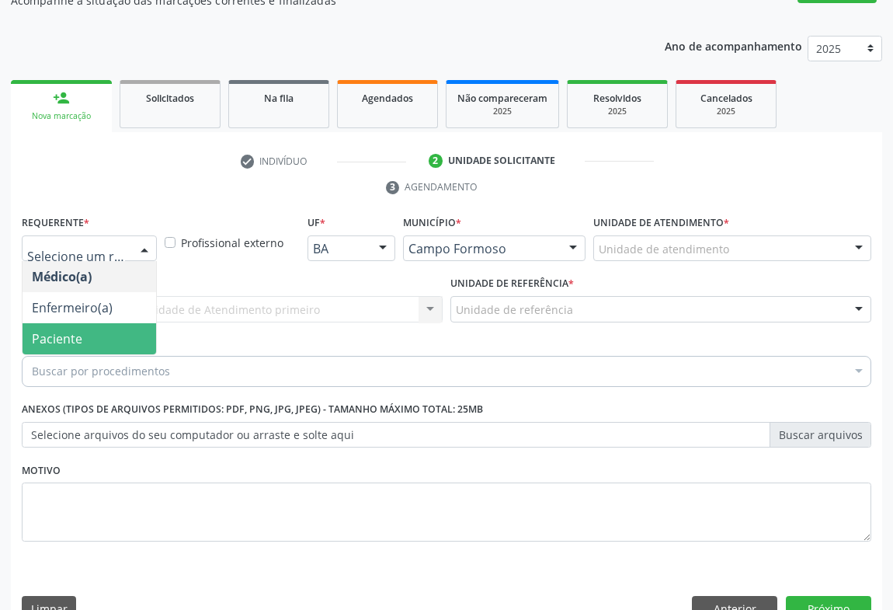
click at [112, 323] on span "Paciente" at bounding box center [90, 338] width 134 height 31
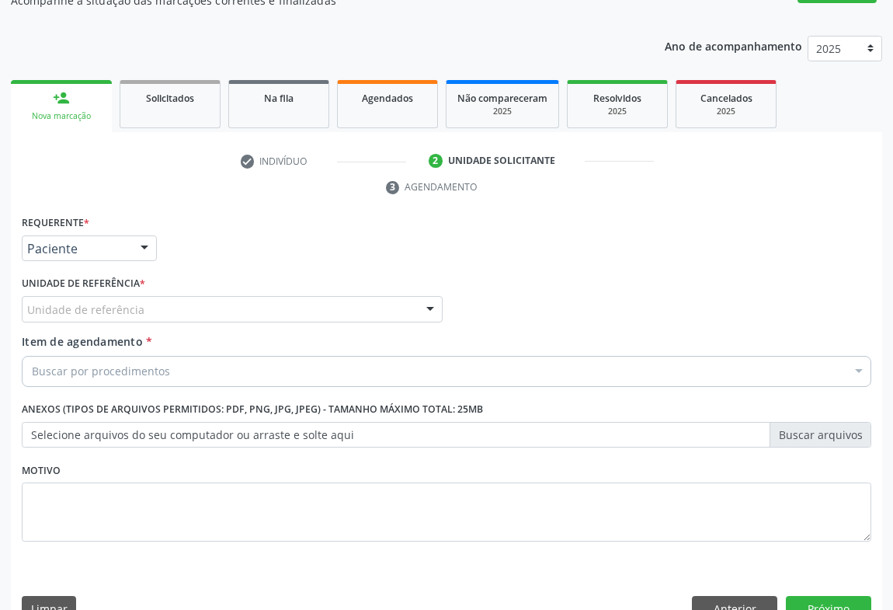
click at [173, 296] on div "Unidade de referência" at bounding box center [232, 309] width 421 height 26
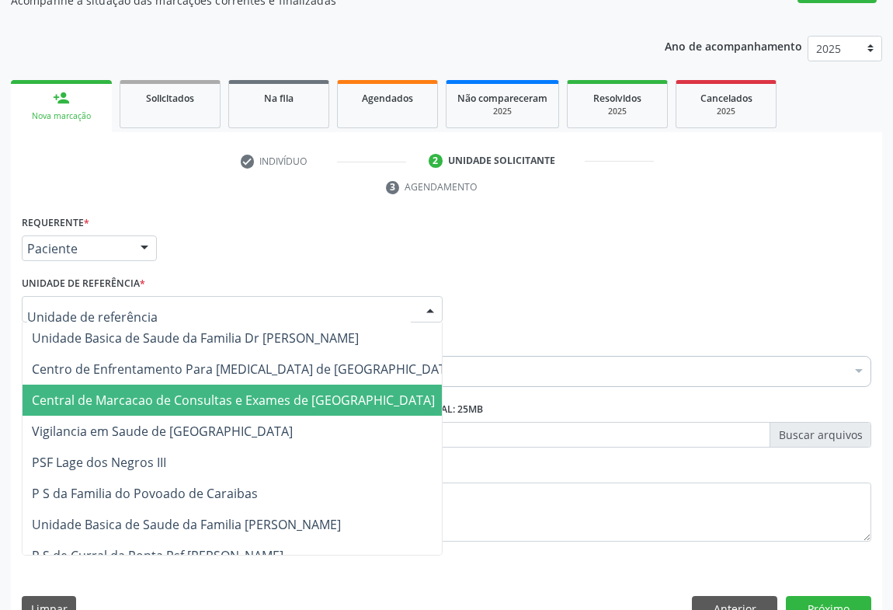
click at [176, 392] on span "Central de Marcacao de Consultas e Exames de [GEOGRAPHIC_DATA]" at bounding box center [233, 400] width 403 height 17
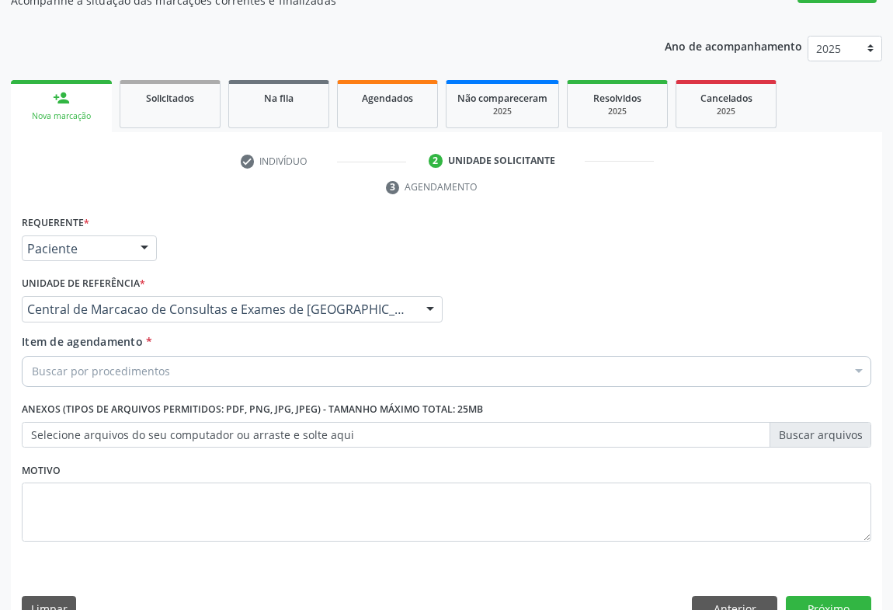
click at [207, 356] on div "Buscar por procedimentos" at bounding box center [447, 371] width 850 height 31
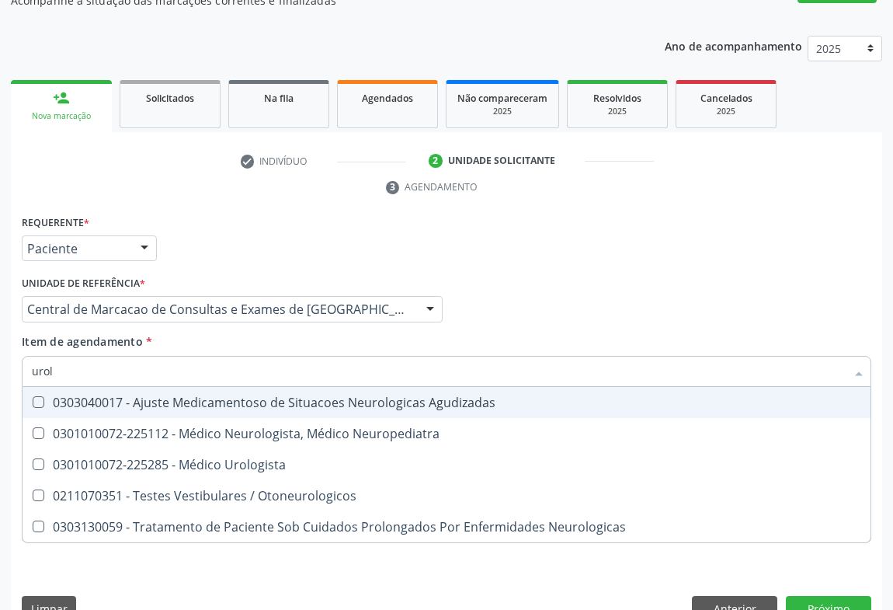
type input "urolo"
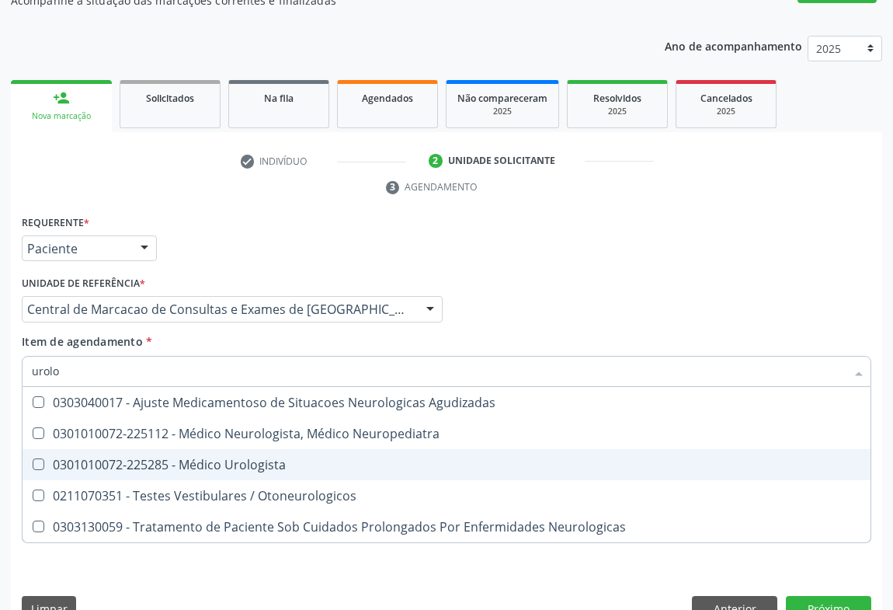
click at [301, 449] on span "0301010072-225285 - Médico Urologista" at bounding box center [447, 464] width 848 height 31
checkbox Urologista "true"
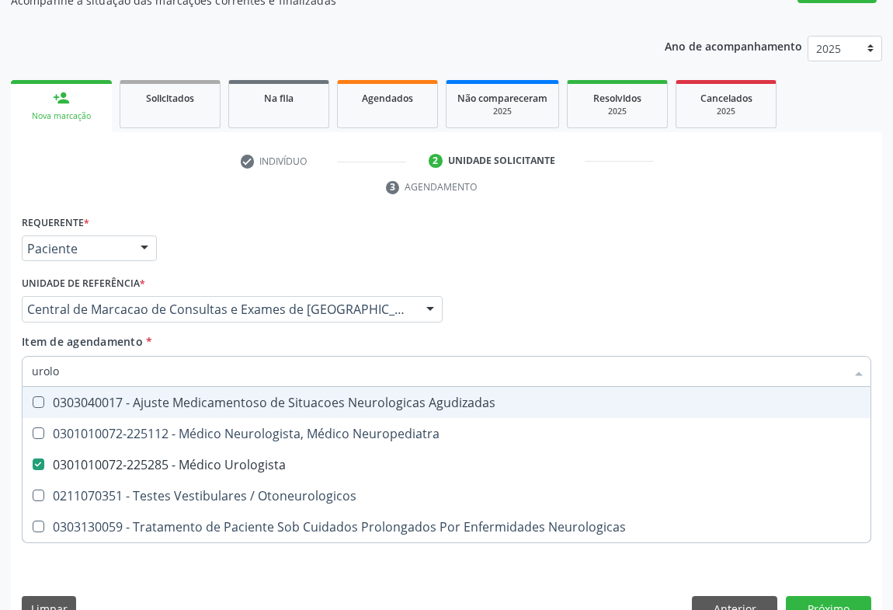
click at [749, 272] on div "Médico Solicitante Por favor, selecione a Unidade de Atendimento primeiro Nenhu…" at bounding box center [447, 302] width 858 height 61
checkbox Neuropediatra "true"
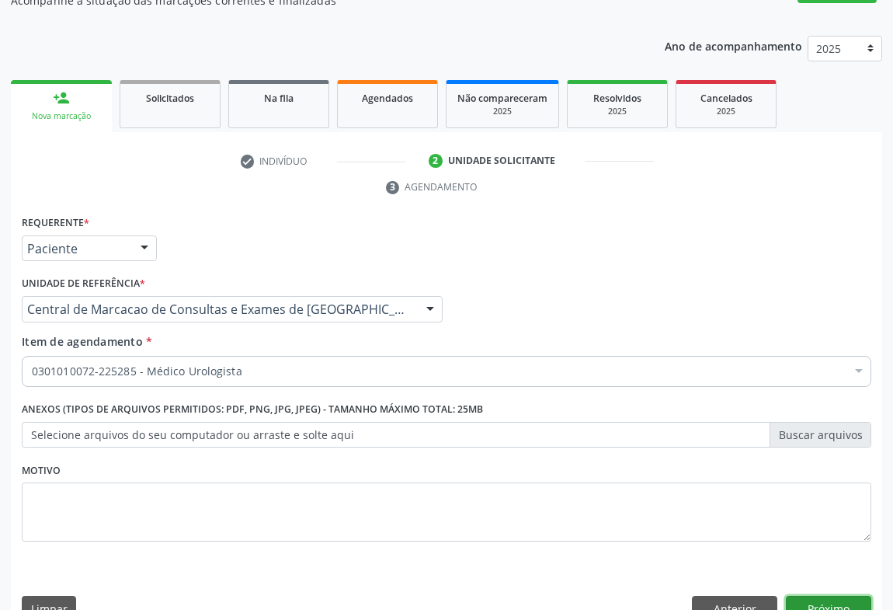
click at [823, 596] on button "Próximo" at bounding box center [828, 609] width 85 height 26
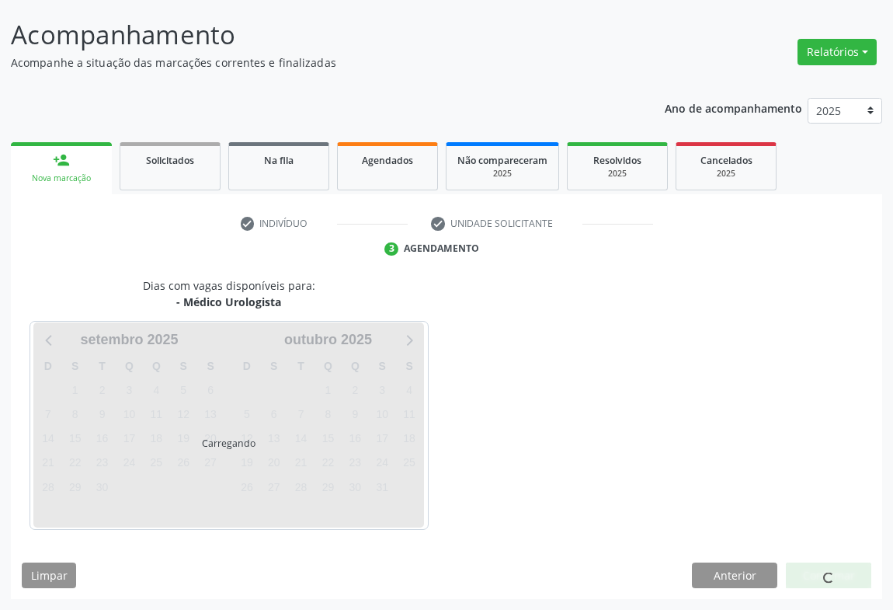
scroll to position [89, 0]
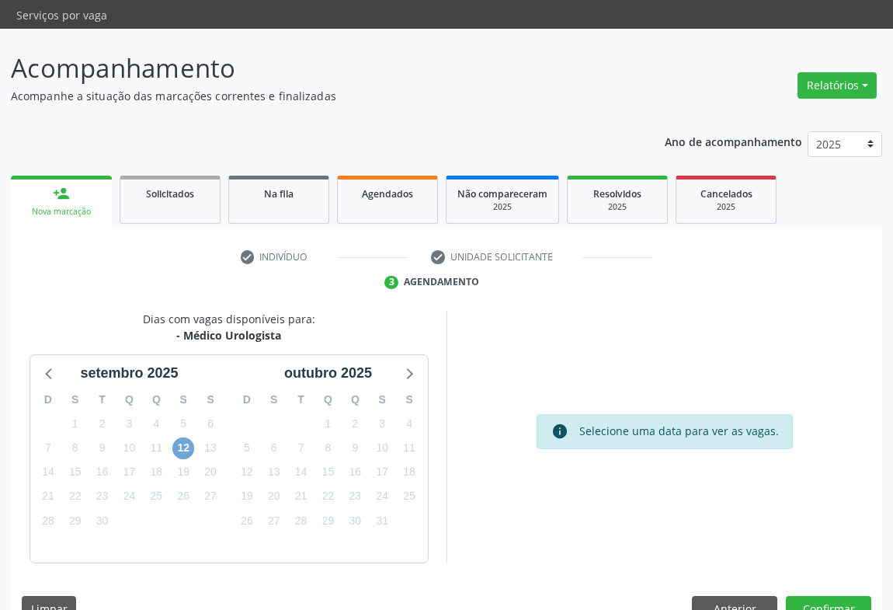
click at [179, 437] on span "12" at bounding box center [183, 448] width 22 height 22
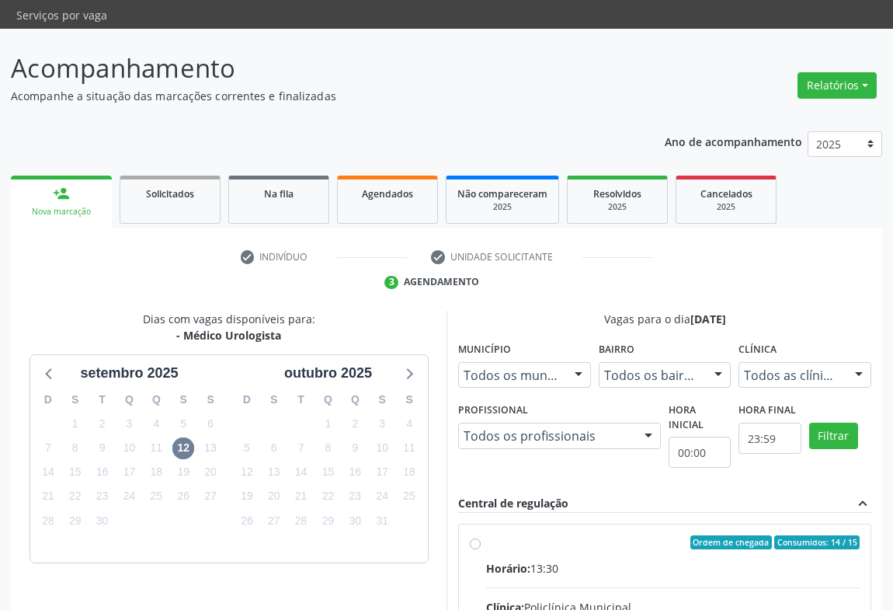
drag, startPoint x: 626, startPoint y: 524, endPoint x: 799, endPoint y: 504, distance: 173.5
click at [481, 535] on input "Ordem de chegada Consumidos: 14 / 15 Horário: 13:30 Clínica: Policlínica Munici…" at bounding box center [475, 542] width 11 height 14
radio input "true"
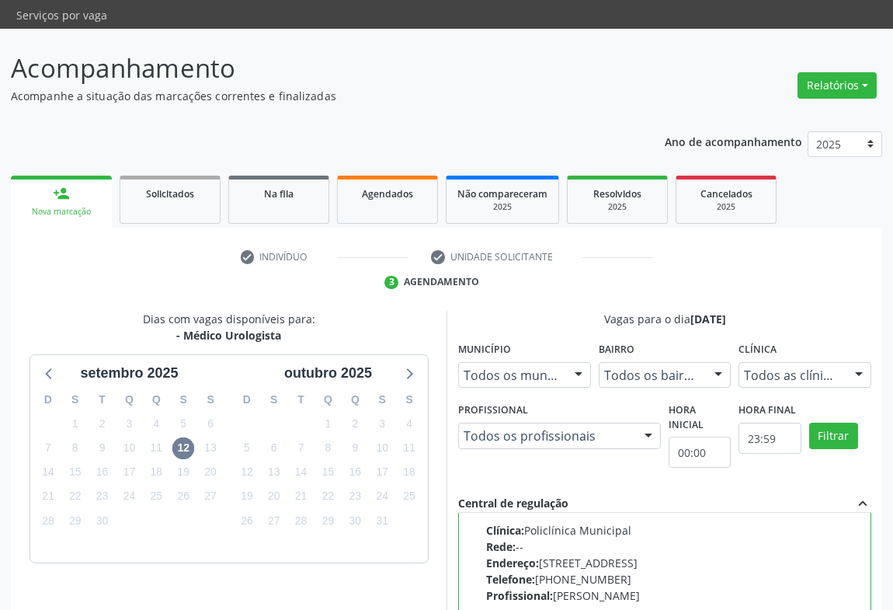
scroll to position [350, 0]
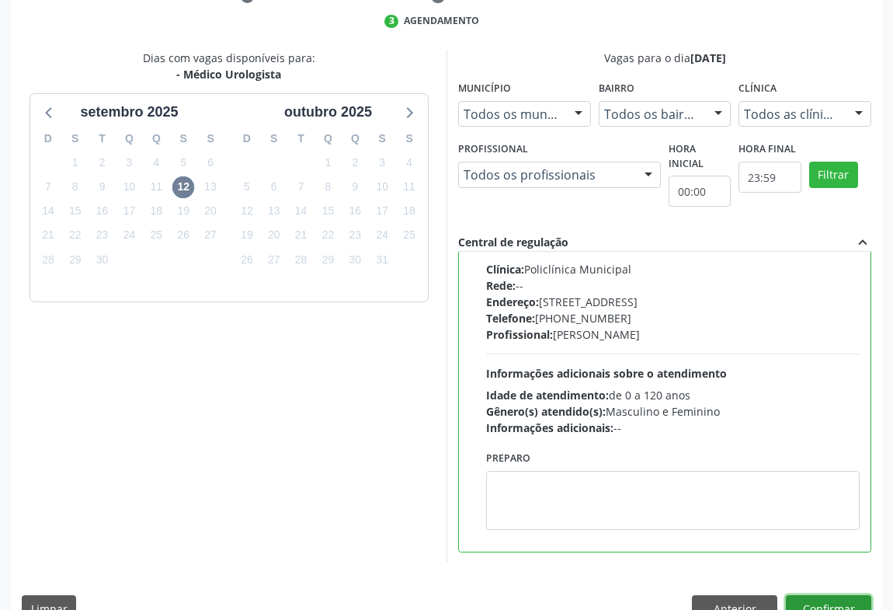
click at [847, 595] on button "Confirmar" at bounding box center [828, 608] width 85 height 26
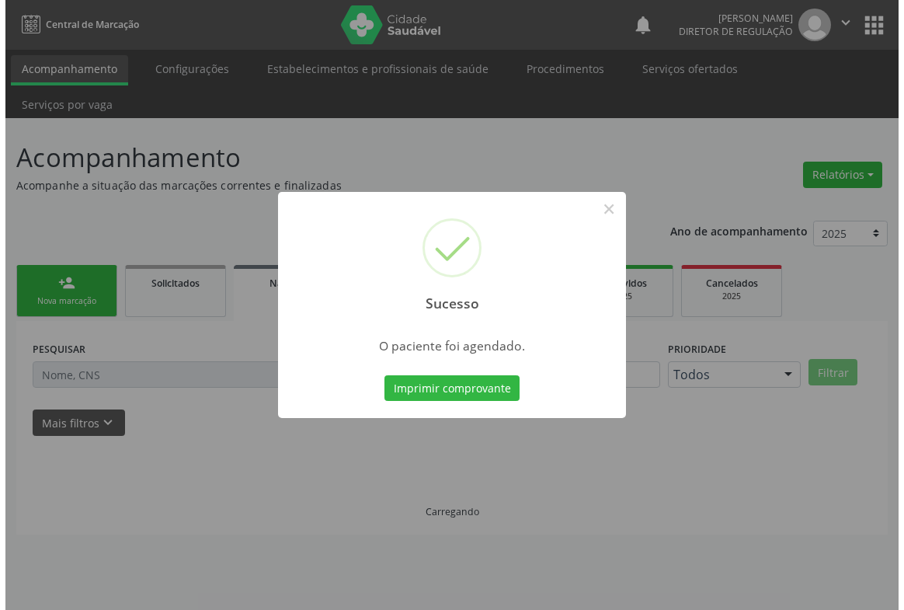
scroll to position [0, 0]
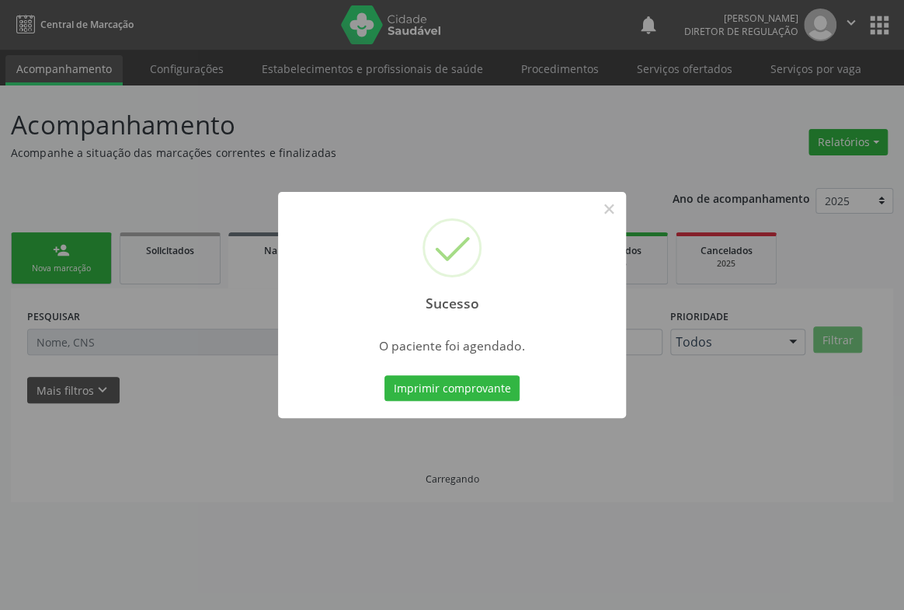
click at [385, 375] on button "Imprimir comprovante" at bounding box center [452, 388] width 135 height 26
